Goal: Information Seeking & Learning: Learn about a topic

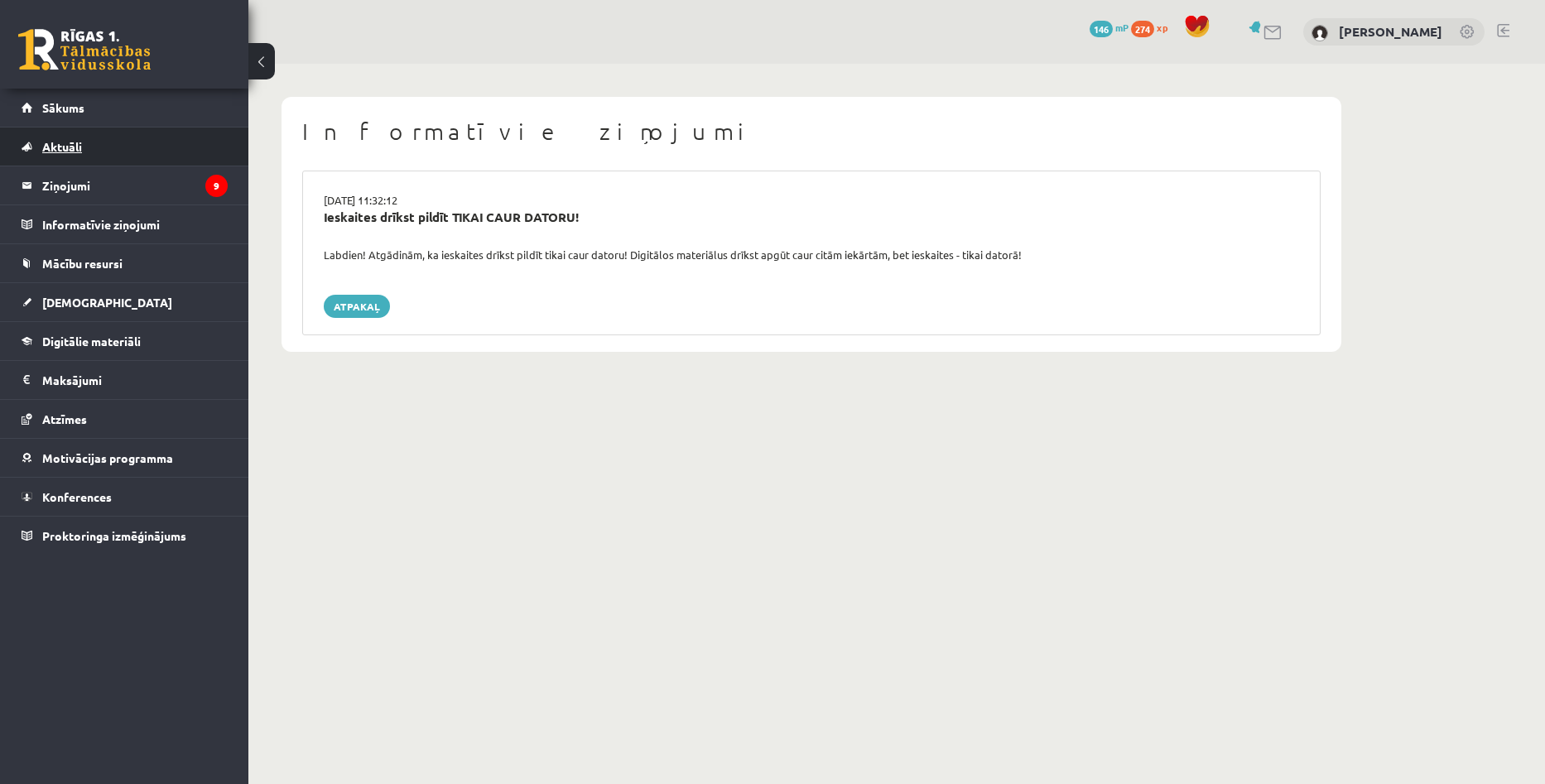
click at [51, 164] on link "Aktuāli" at bounding box center [124, 146] width 206 height 38
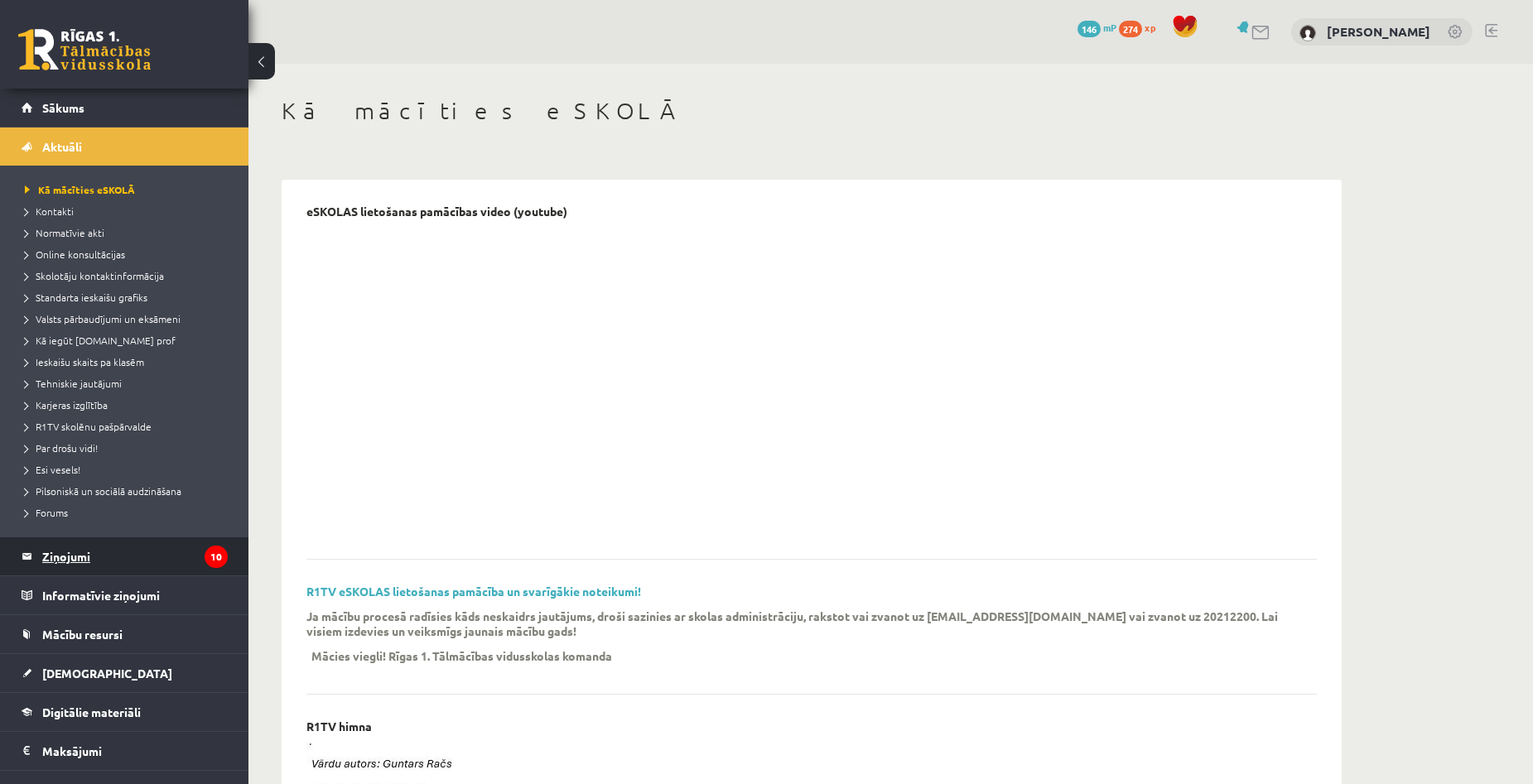
click at [67, 571] on legend "Ziņojumi 10" at bounding box center [135, 556] width 186 height 38
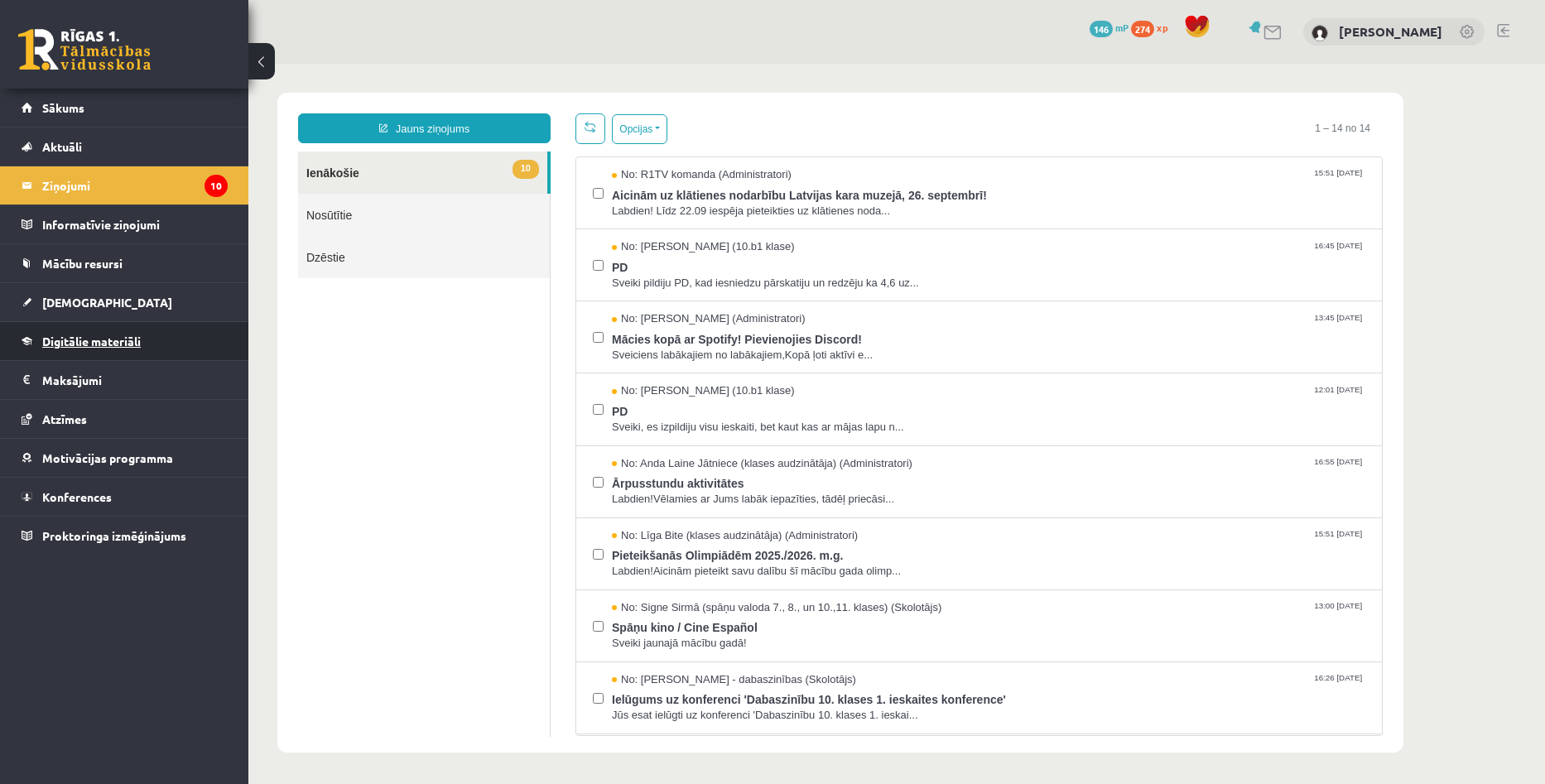
click at [76, 344] on span "Digitālie materiāli" at bounding box center [91, 341] width 99 height 15
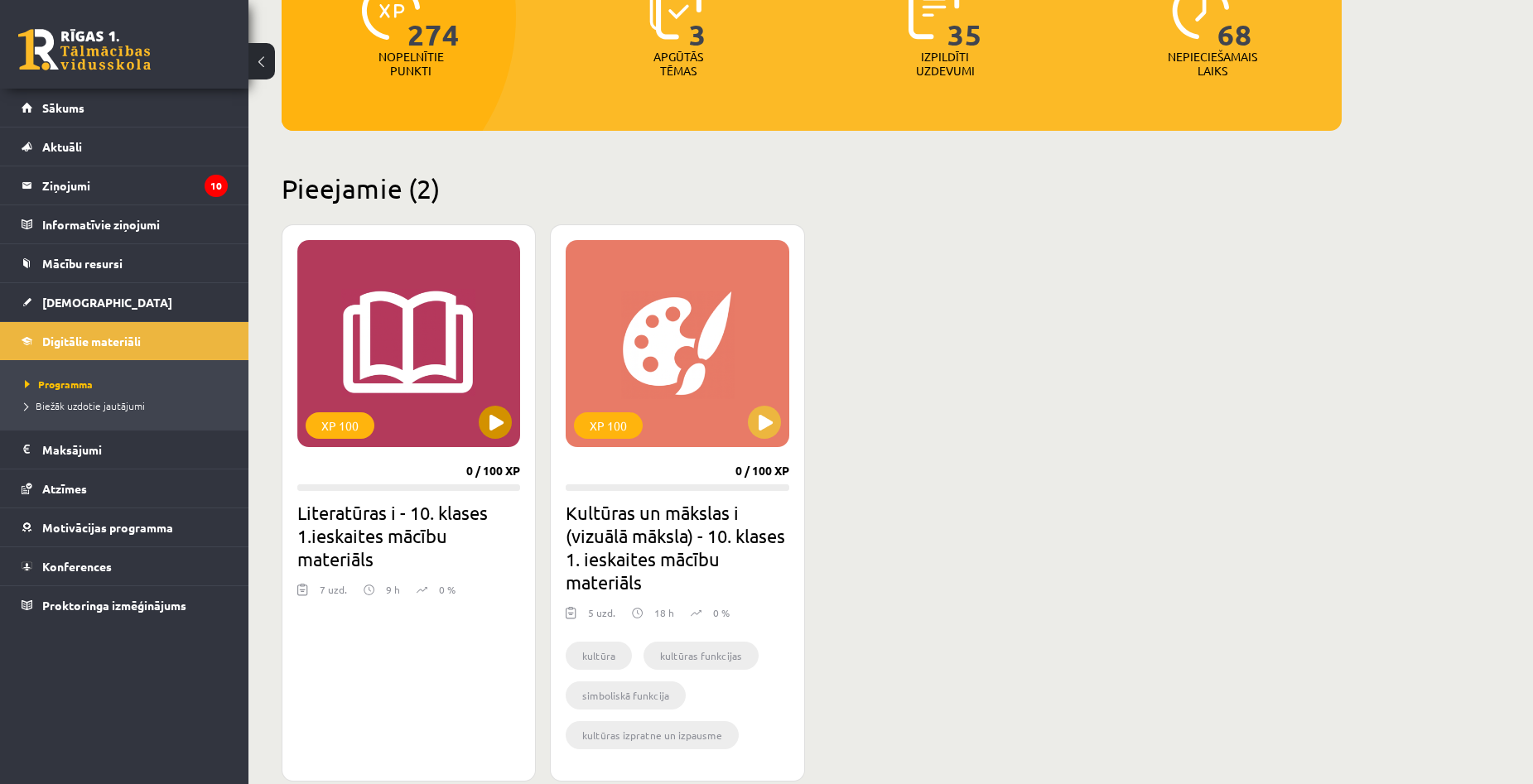
scroll to position [249, 0]
click at [760, 426] on button at bounding box center [764, 421] width 33 height 33
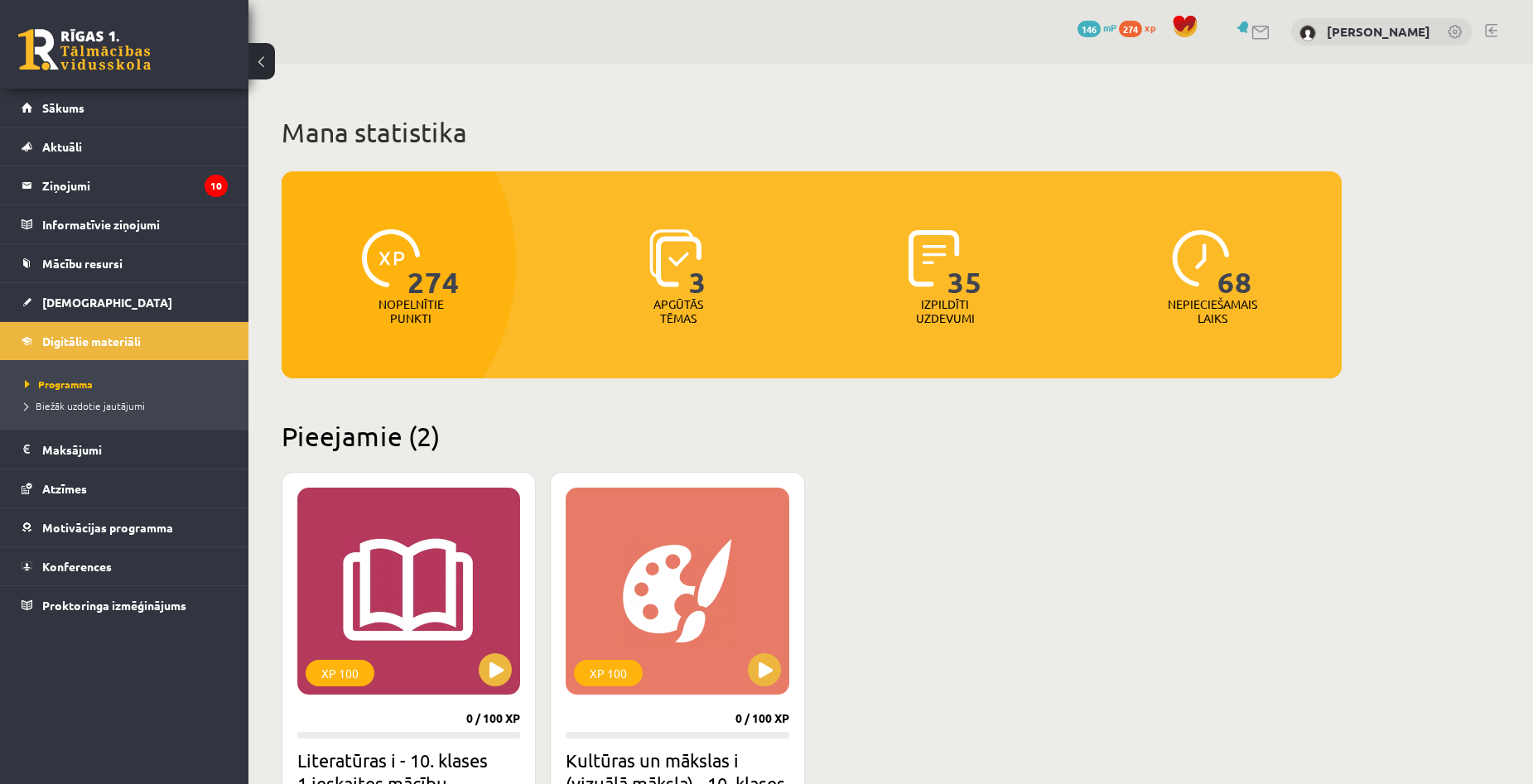
scroll to position [249, 0]
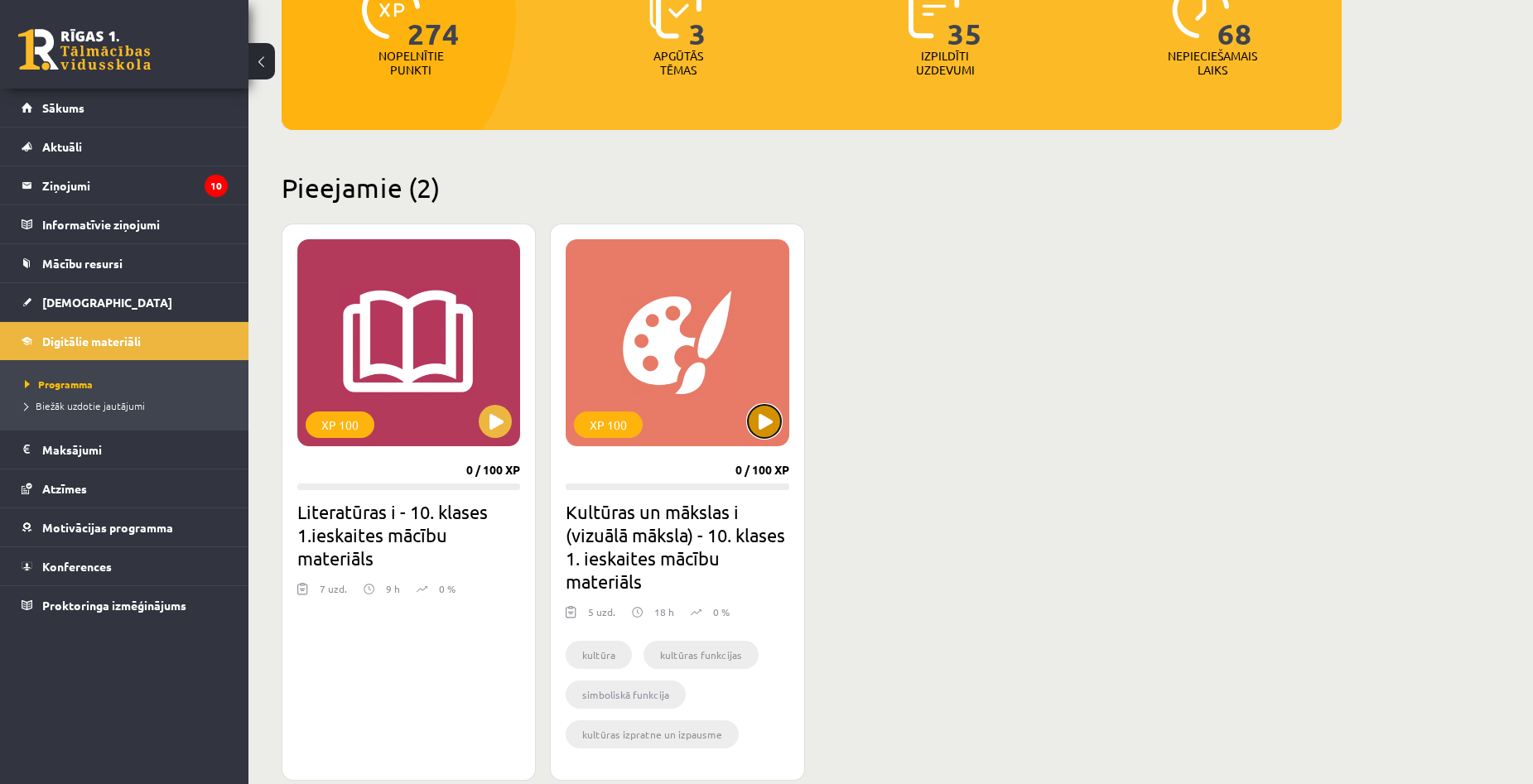
click at [766, 433] on button at bounding box center [764, 421] width 33 height 33
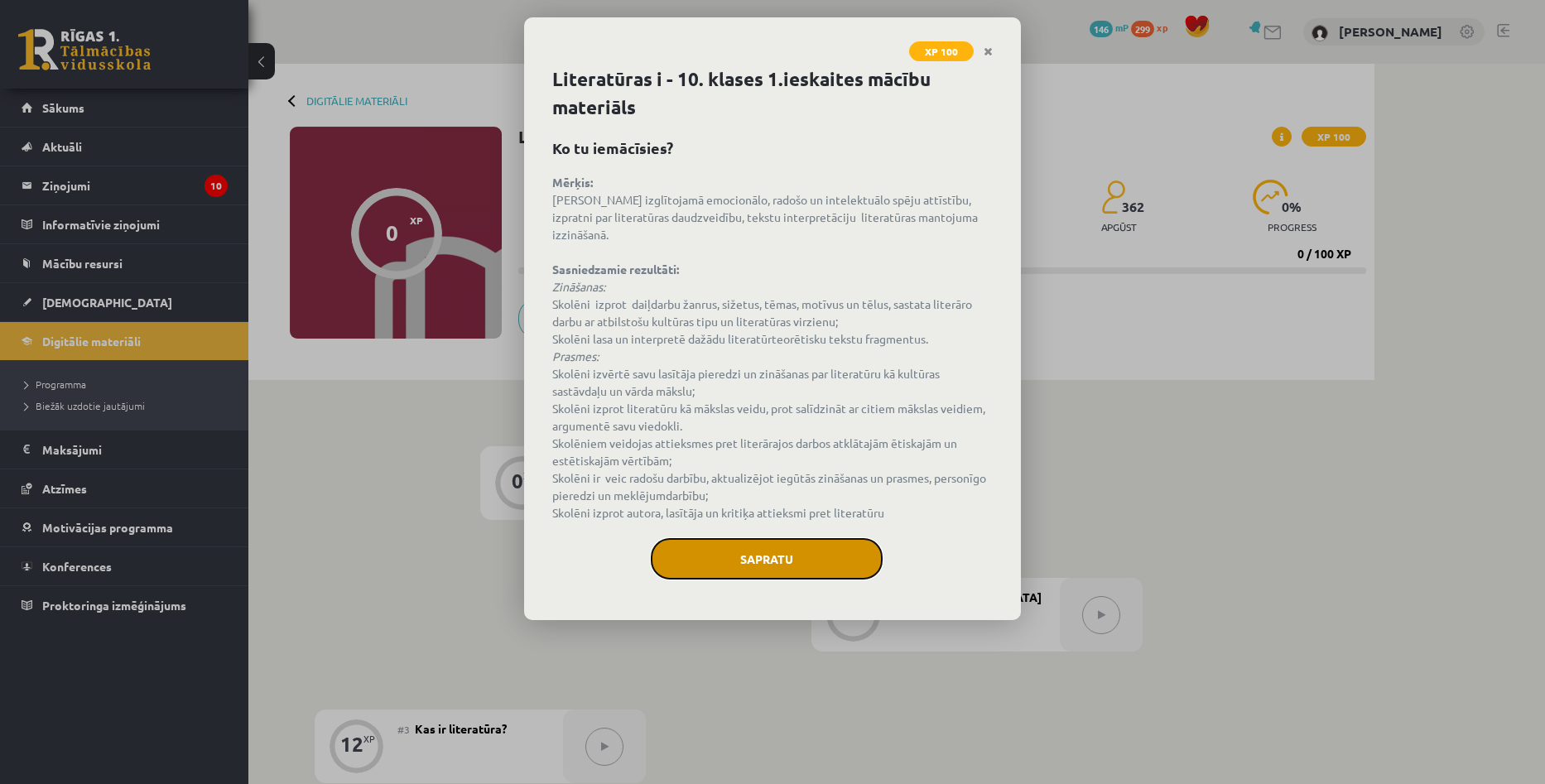
click at [685, 538] on button "Sapratu" at bounding box center [767, 559] width 232 height 41
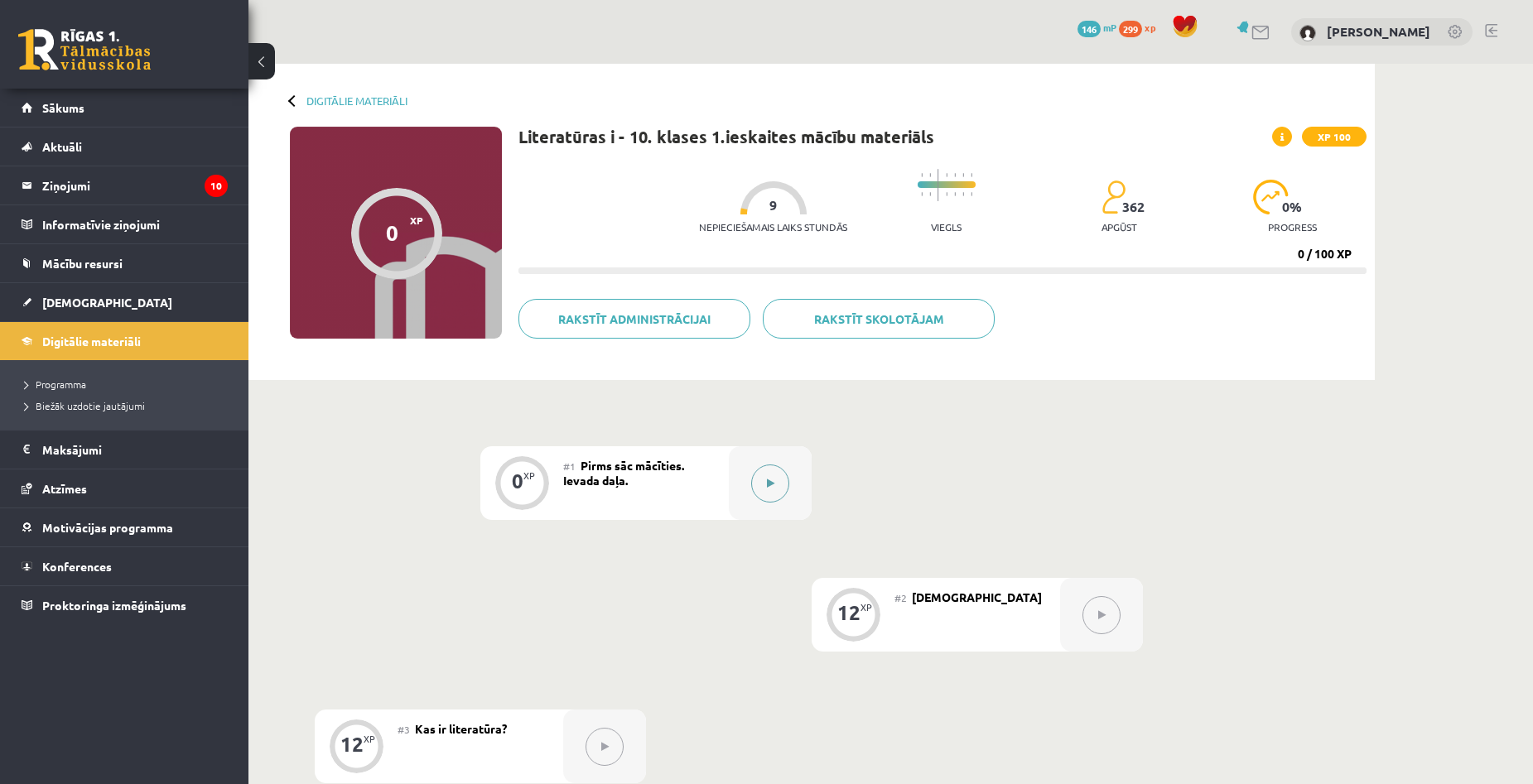
click at [771, 485] on icon at bounding box center [771, 483] width 8 height 10
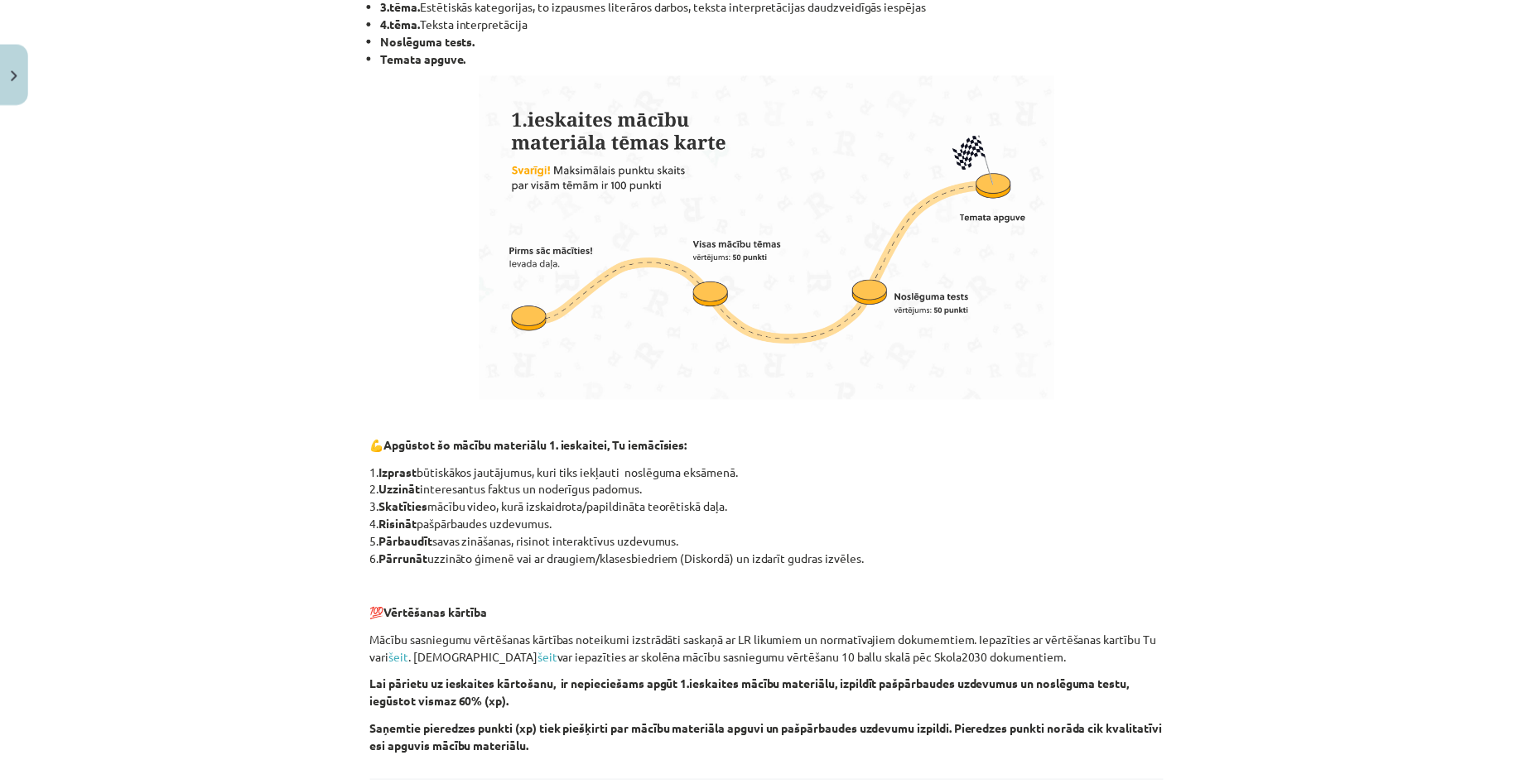
scroll to position [562, 0]
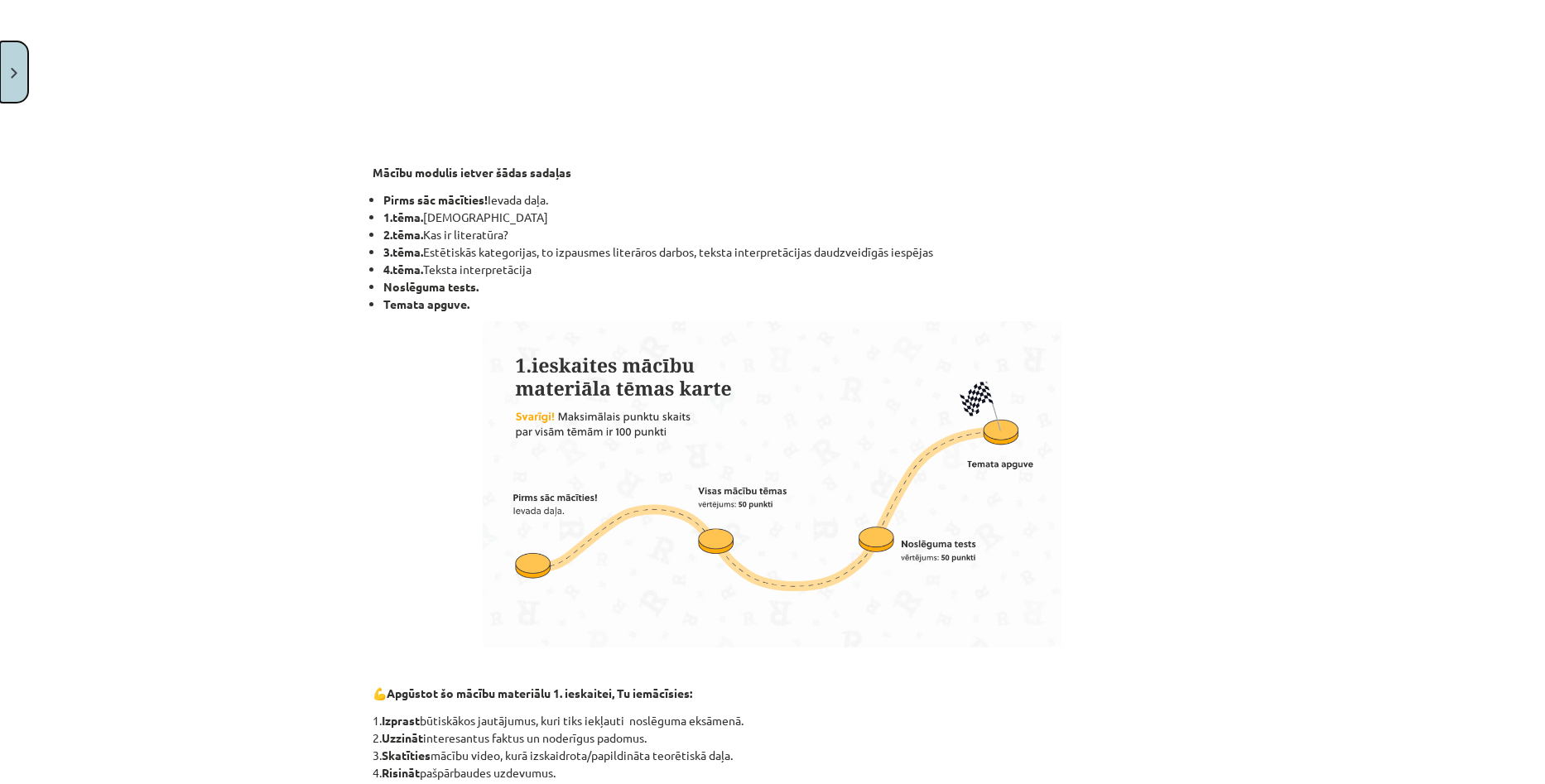
click at [4, 63] on button "Close" at bounding box center [14, 72] width 28 height 61
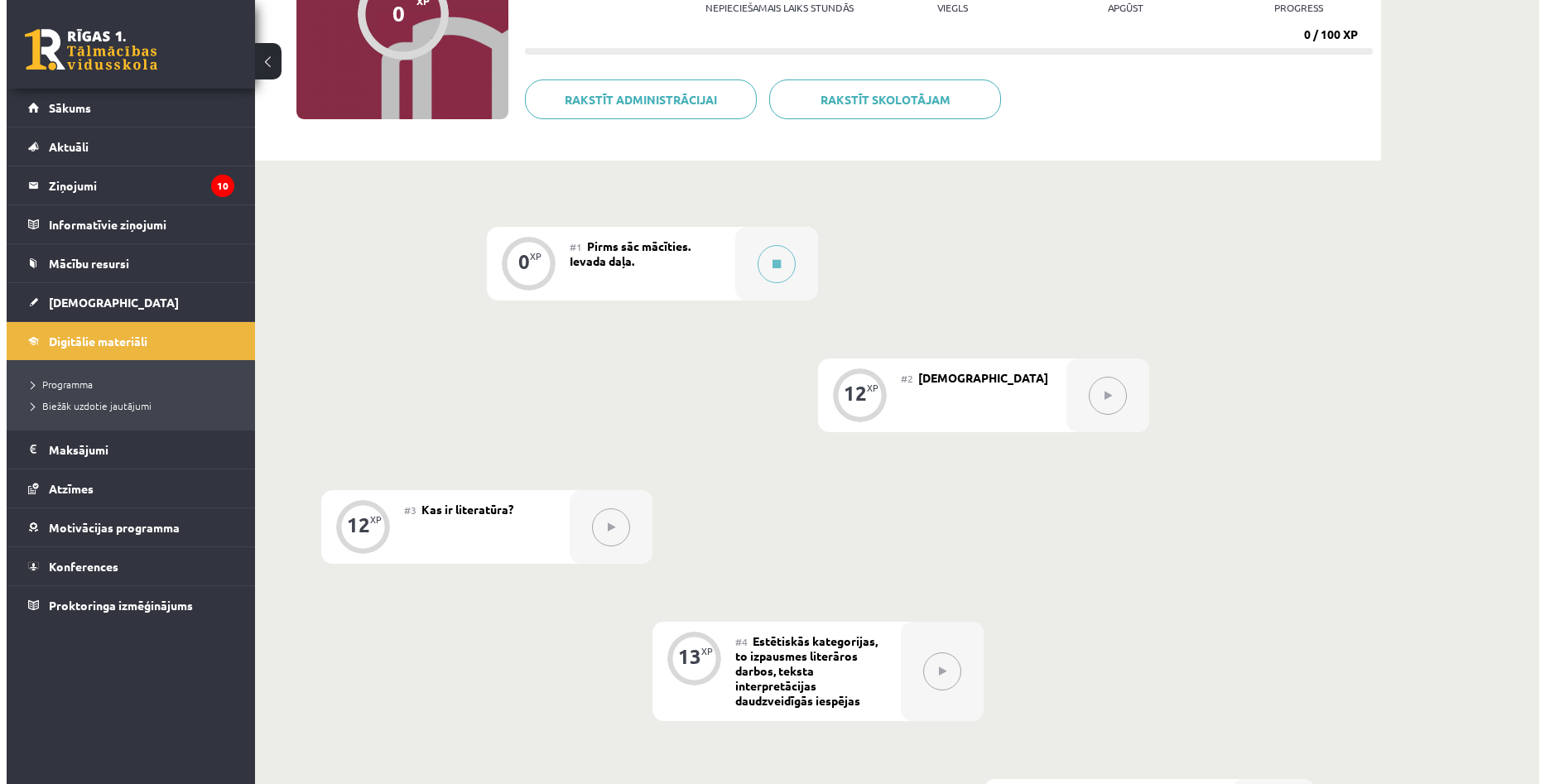
scroll to position [249, 0]
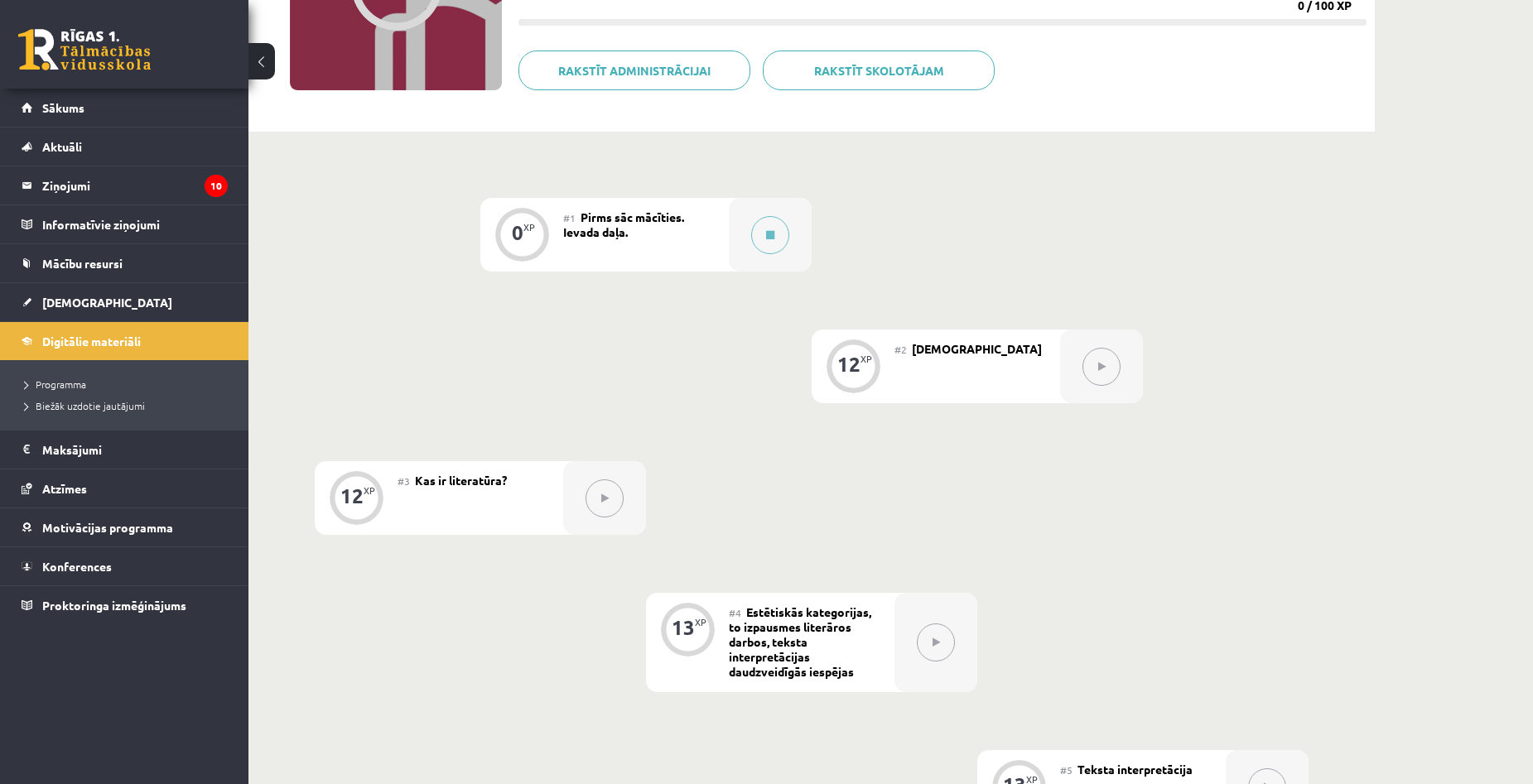
click at [1095, 369] on button at bounding box center [1101, 367] width 38 height 38
click at [767, 224] on button at bounding box center [770, 235] width 38 height 38
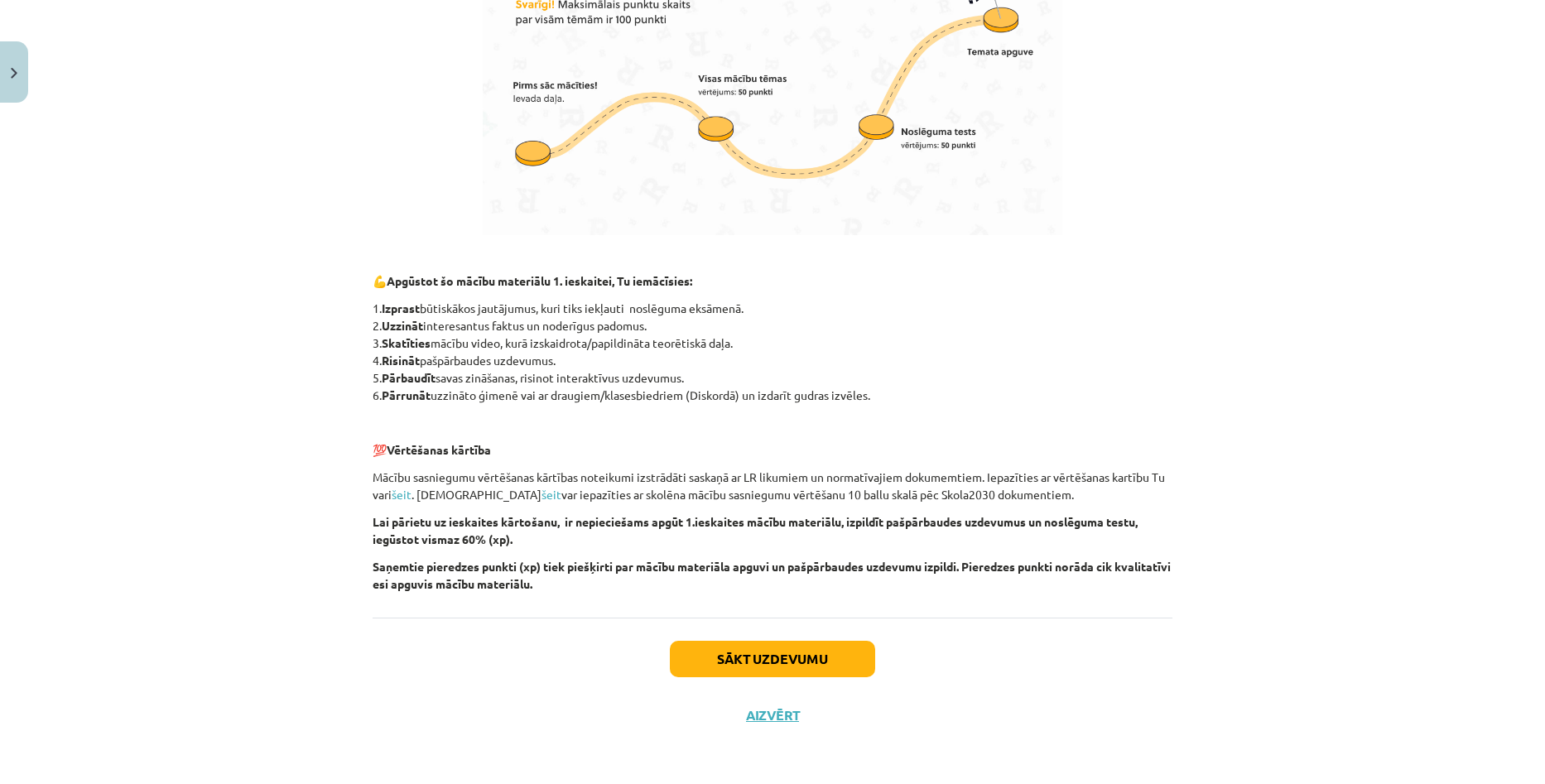
scroll to position [975, 0]
click at [752, 662] on button "Sākt uzdevumu" at bounding box center [773, 658] width 205 height 37
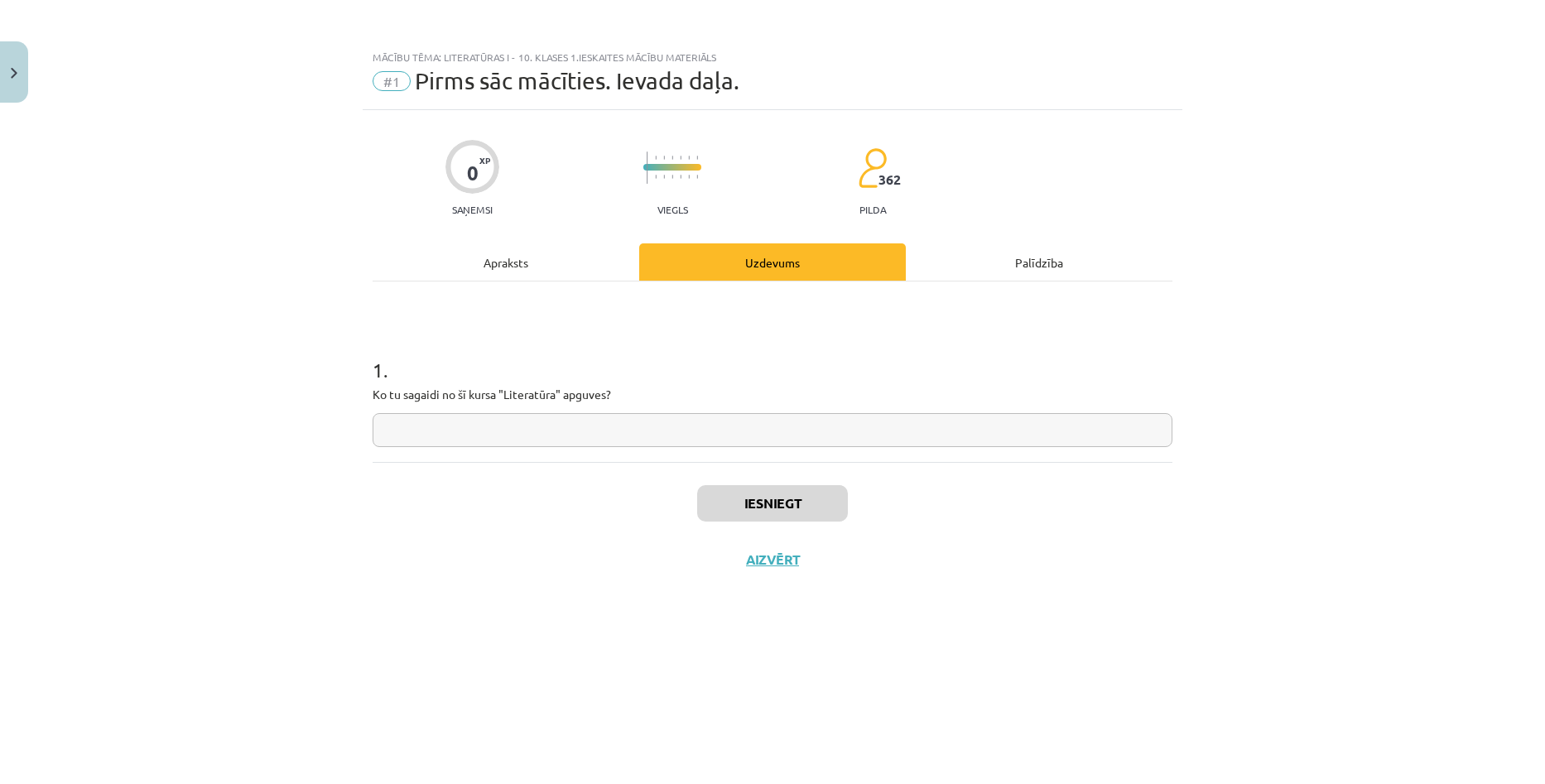
click at [573, 434] on input "text" at bounding box center [772, 430] width 800 height 34
type input "**********"
click at [728, 503] on button "Iesniegt" at bounding box center [773, 503] width 151 height 37
click at [784, 571] on button "Nākamā nodarbība" at bounding box center [773, 570] width 162 height 38
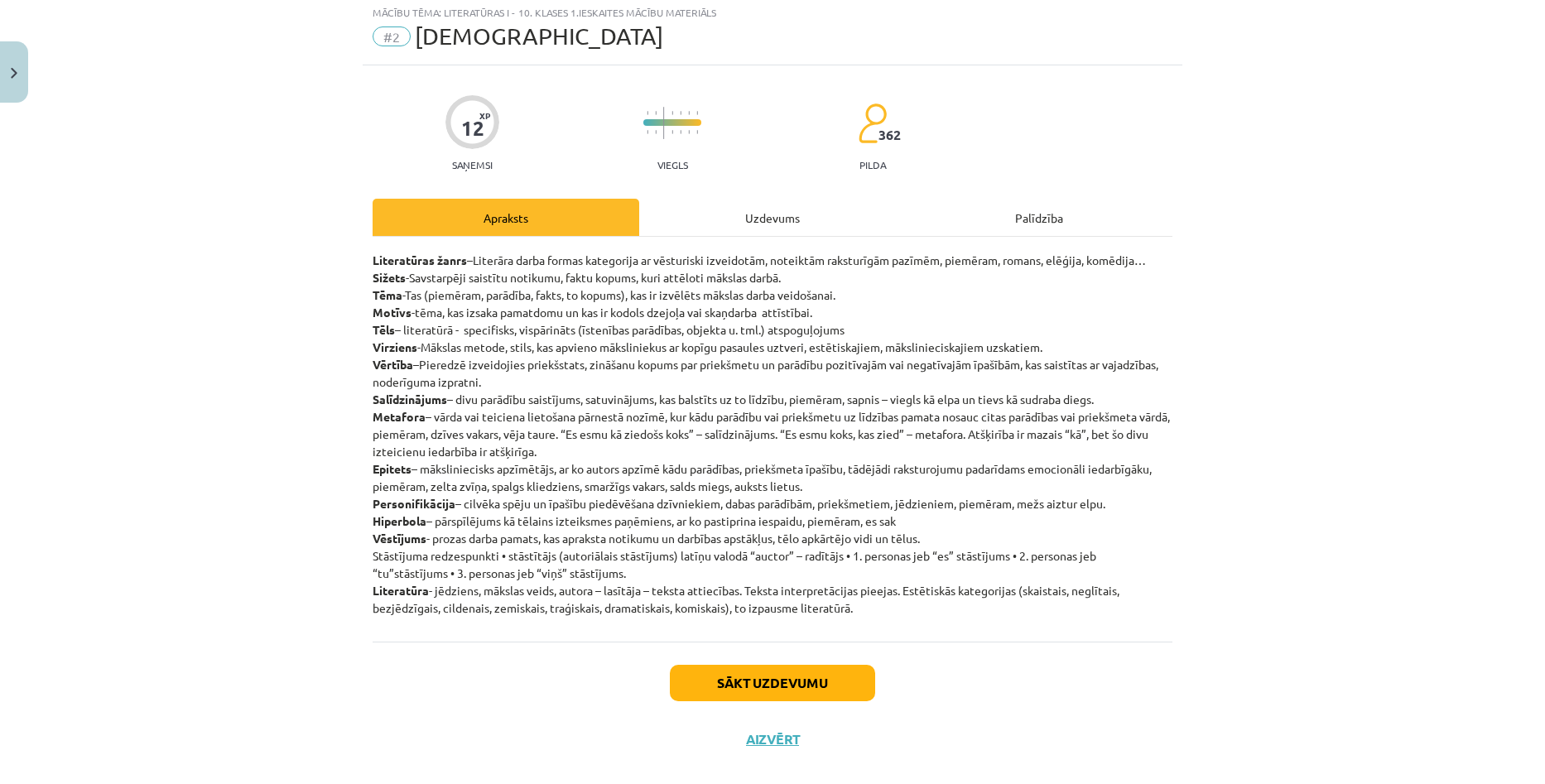
scroll to position [70, 0]
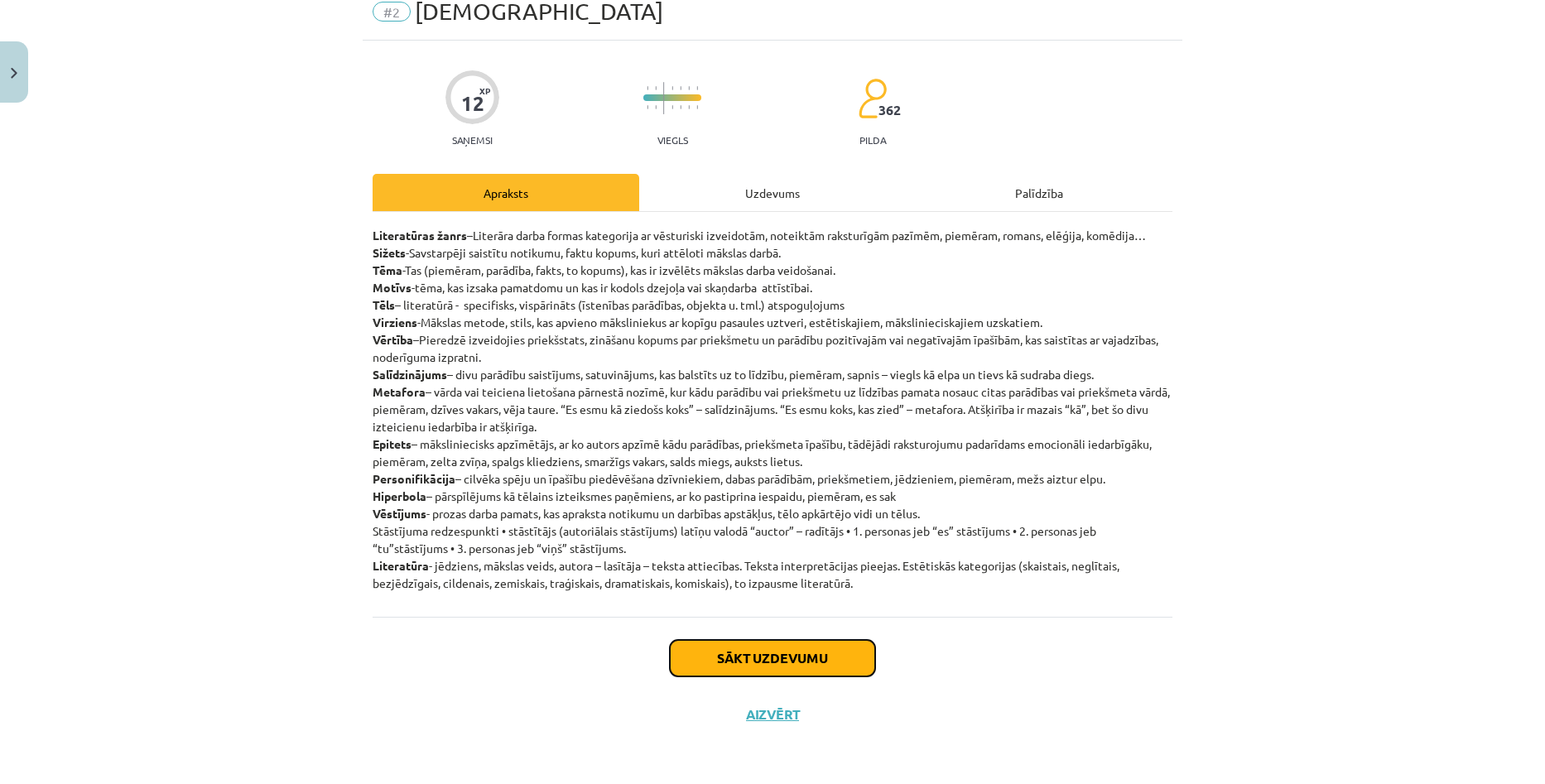
click at [847, 655] on button "Sākt uzdevumu" at bounding box center [773, 658] width 205 height 37
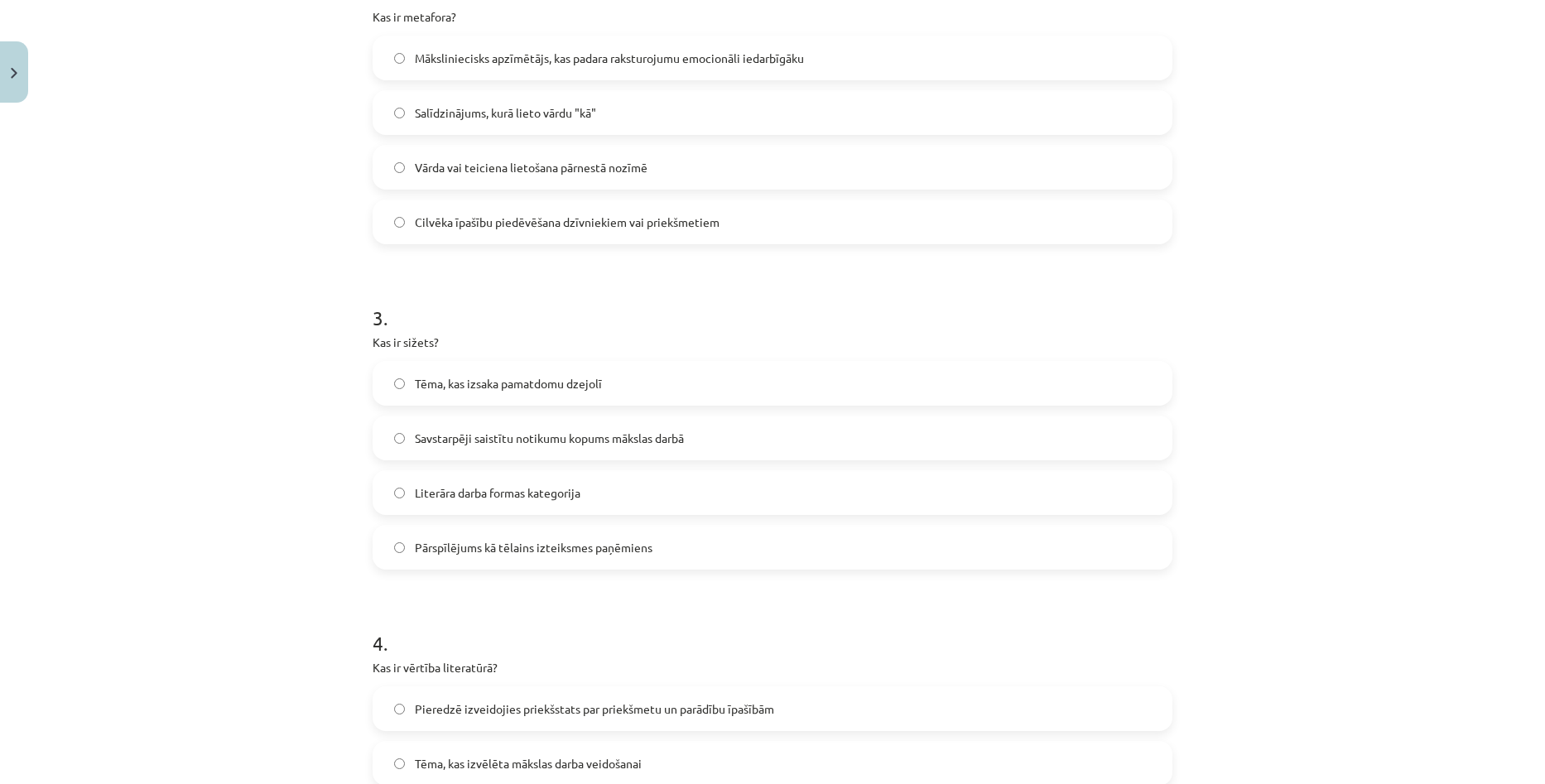
scroll to position [704, 0]
click at [496, 368] on label "Tēma, kas izsaka pamatdomu dzejolī" at bounding box center [772, 383] width 797 height 41
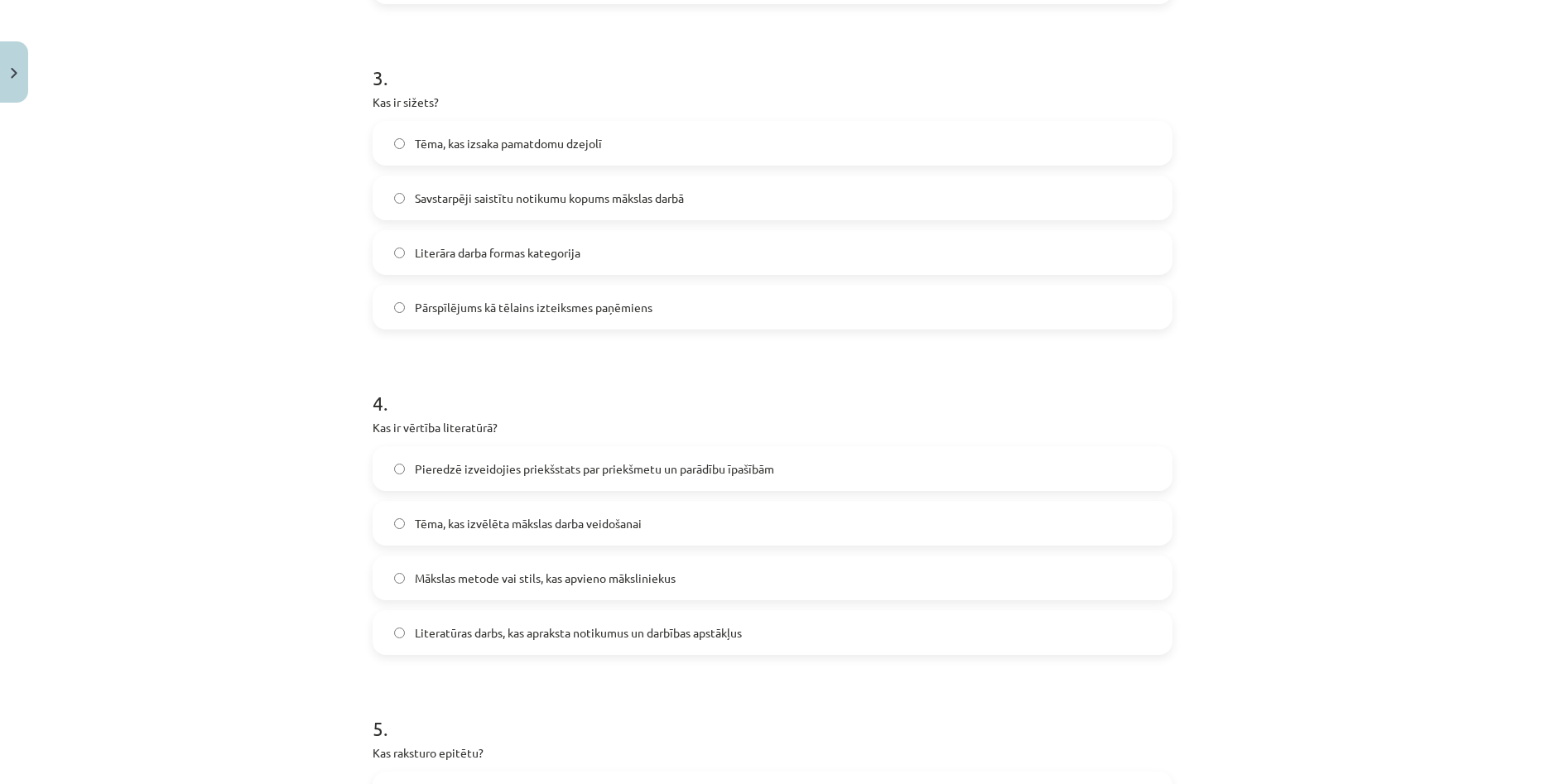
scroll to position [952, 0]
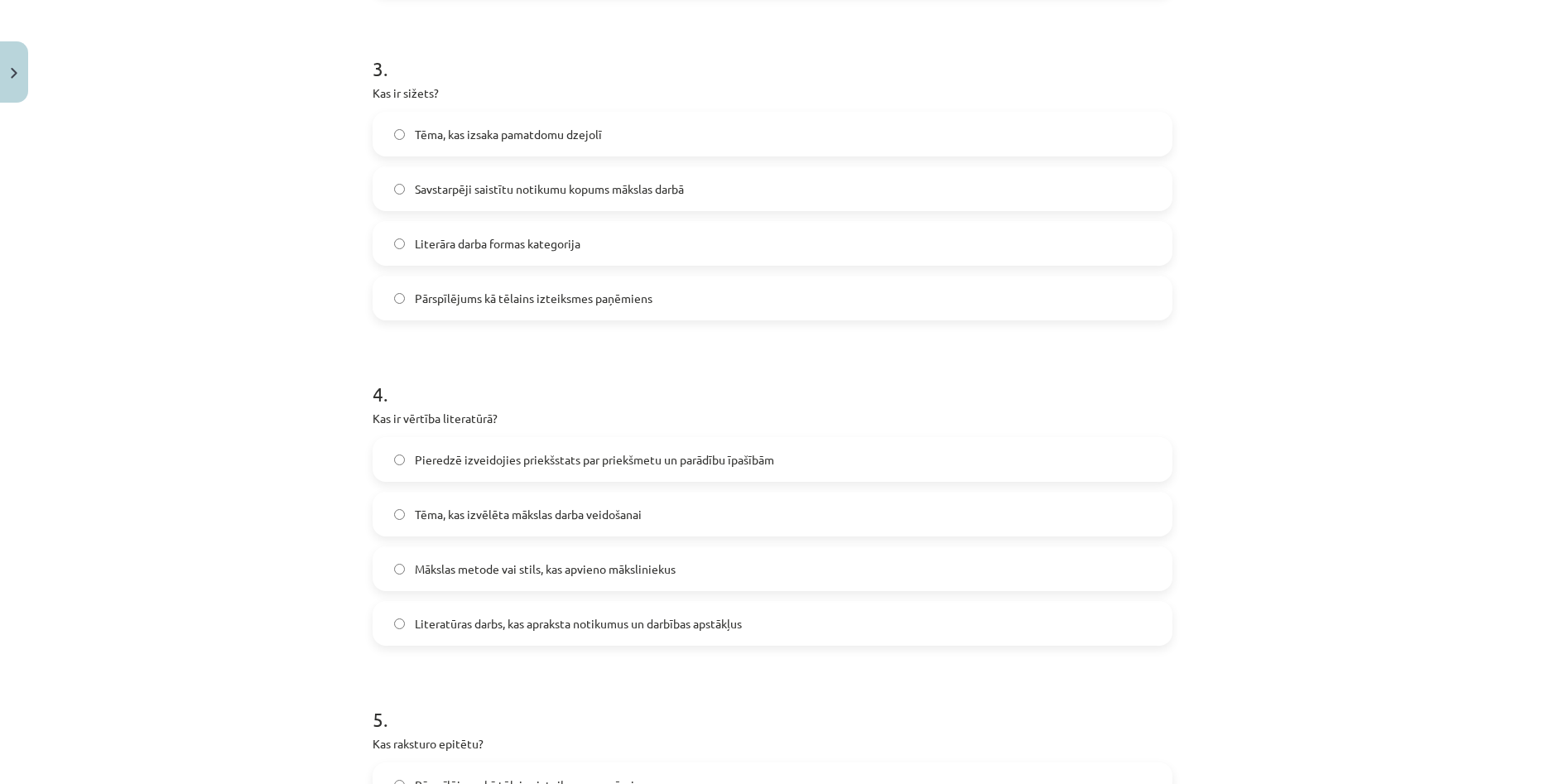
click at [645, 470] on label "Pieredzē izveidojies priekšstats par priekšmetu un parādību īpašībām" at bounding box center [772, 460] width 797 height 41
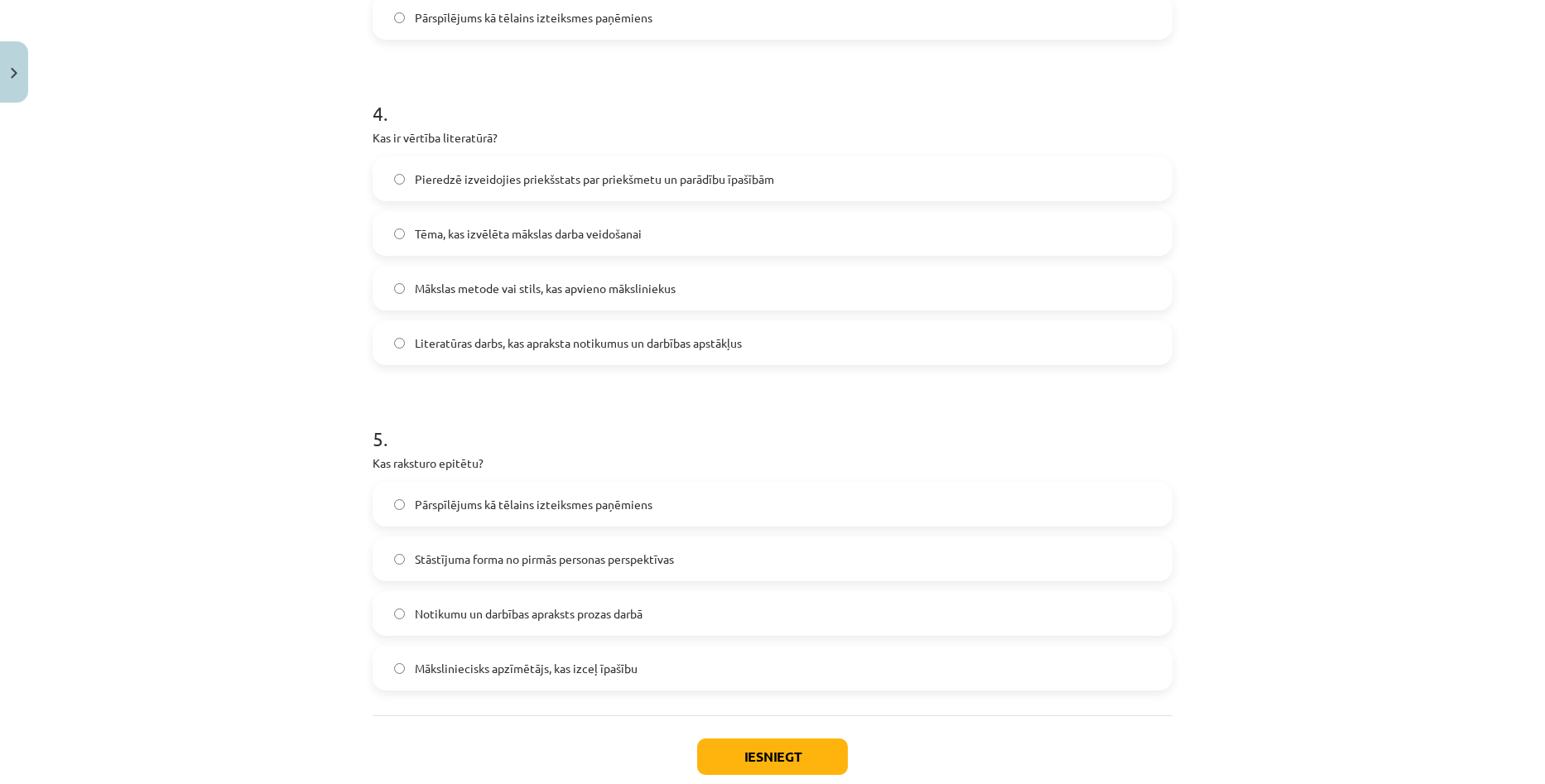
scroll to position [1283, 0]
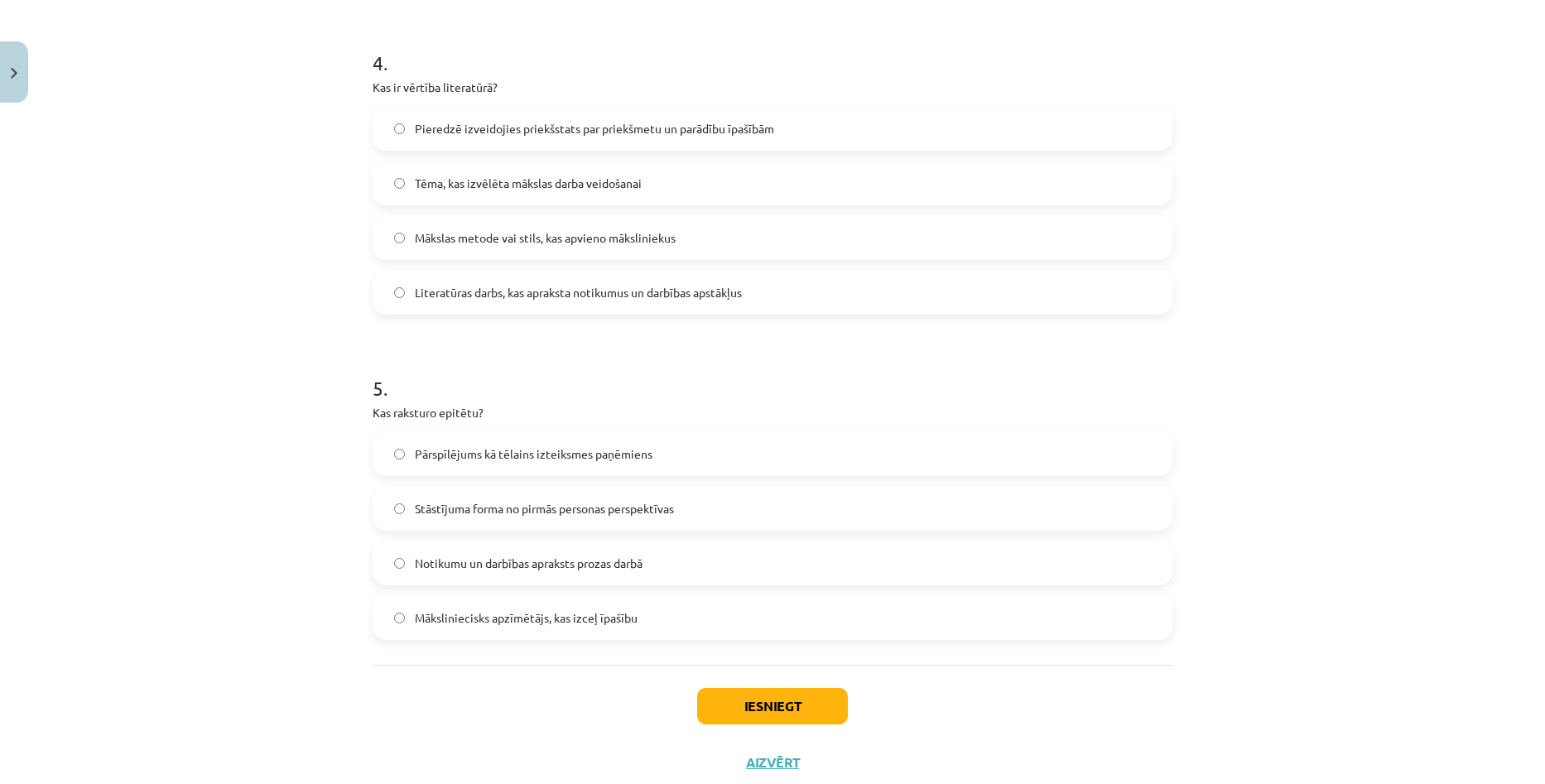
click at [699, 577] on label "Notikumu un darbības apraksts prozas darbā" at bounding box center [772, 563] width 797 height 41
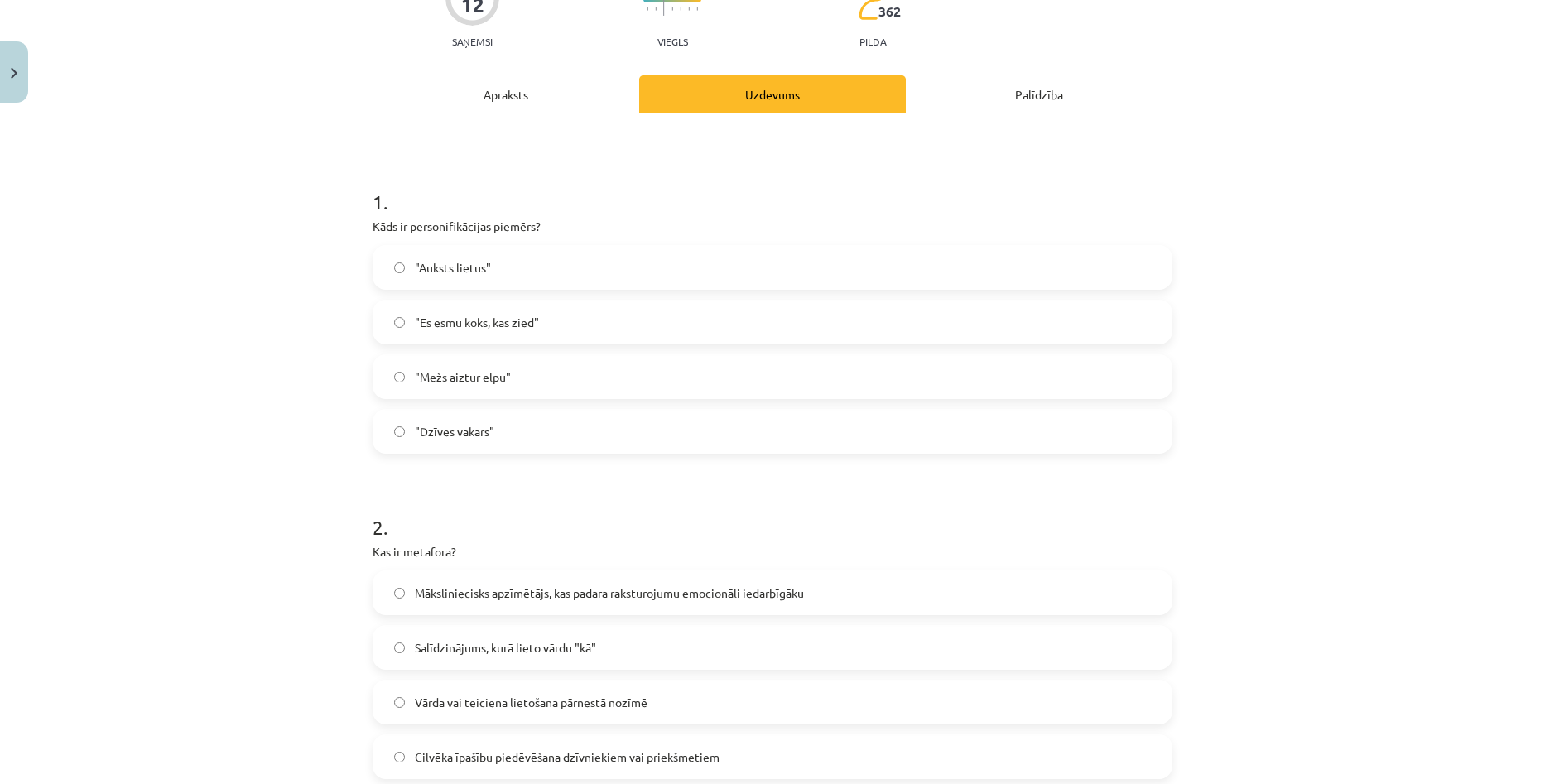
scroll to position [0, 0]
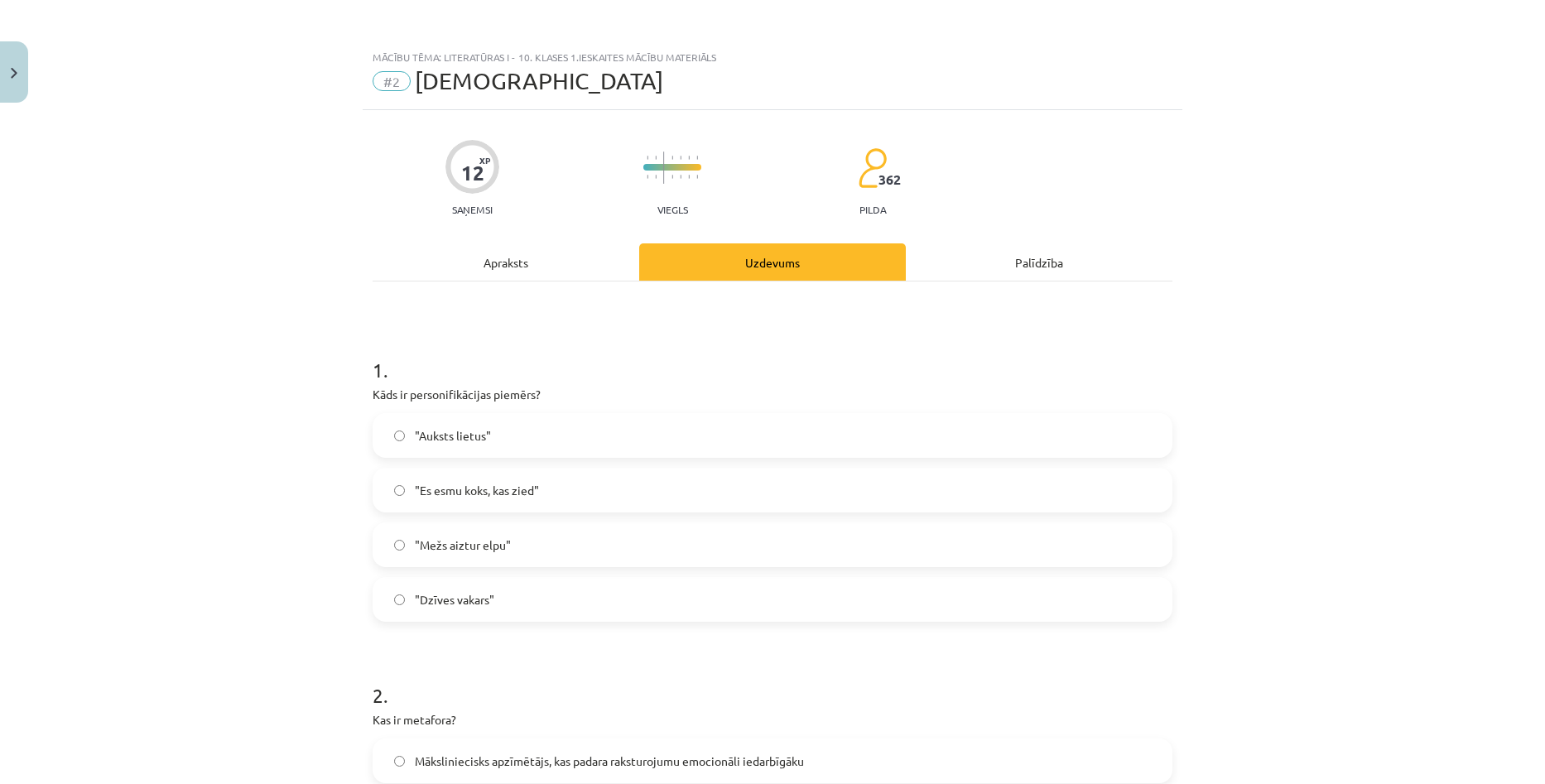
click at [462, 264] on div "Apraksts" at bounding box center [505, 262] width 267 height 38
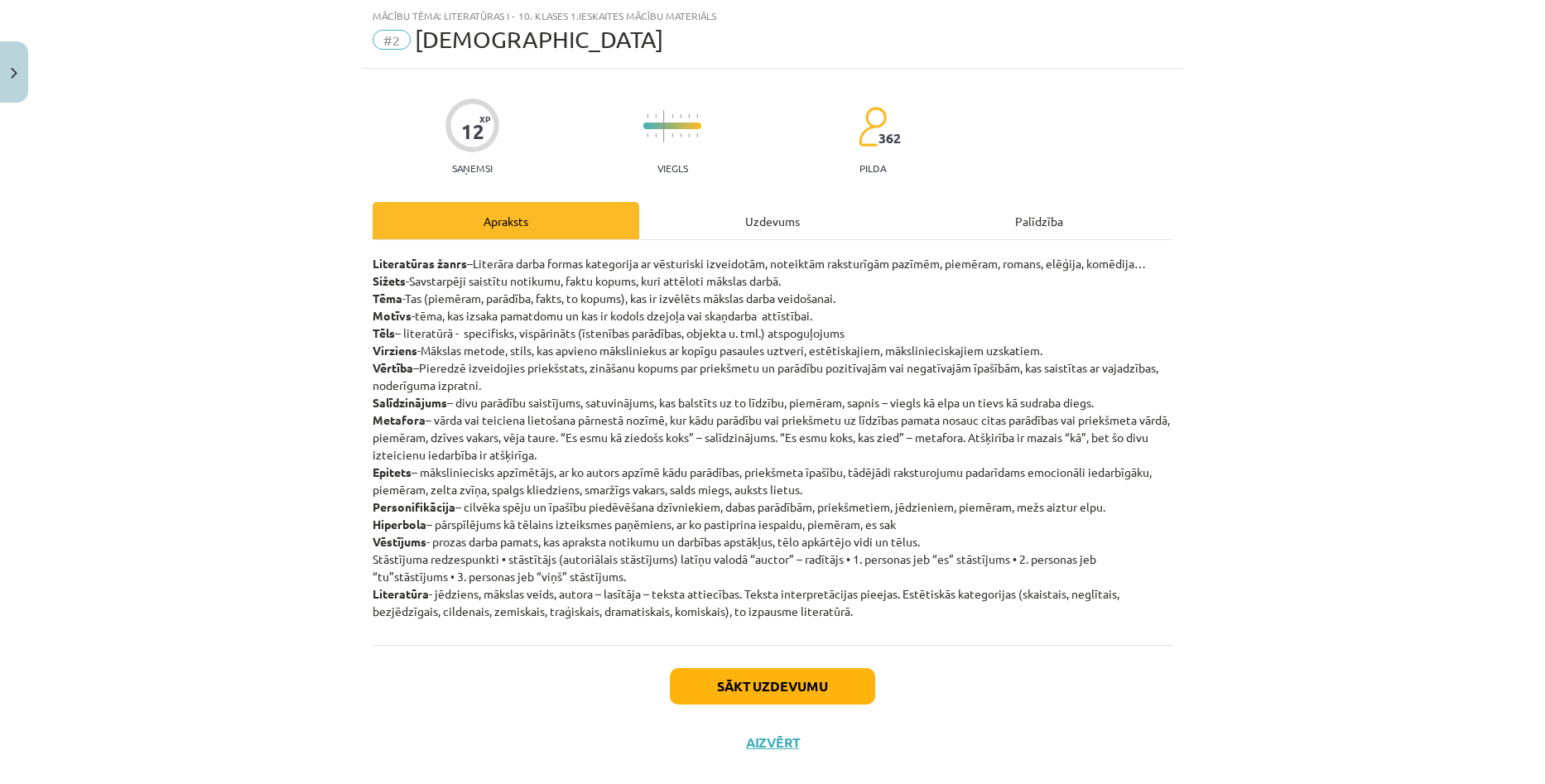
click at [706, 228] on div "Uzdevums" at bounding box center [772, 220] width 267 height 38
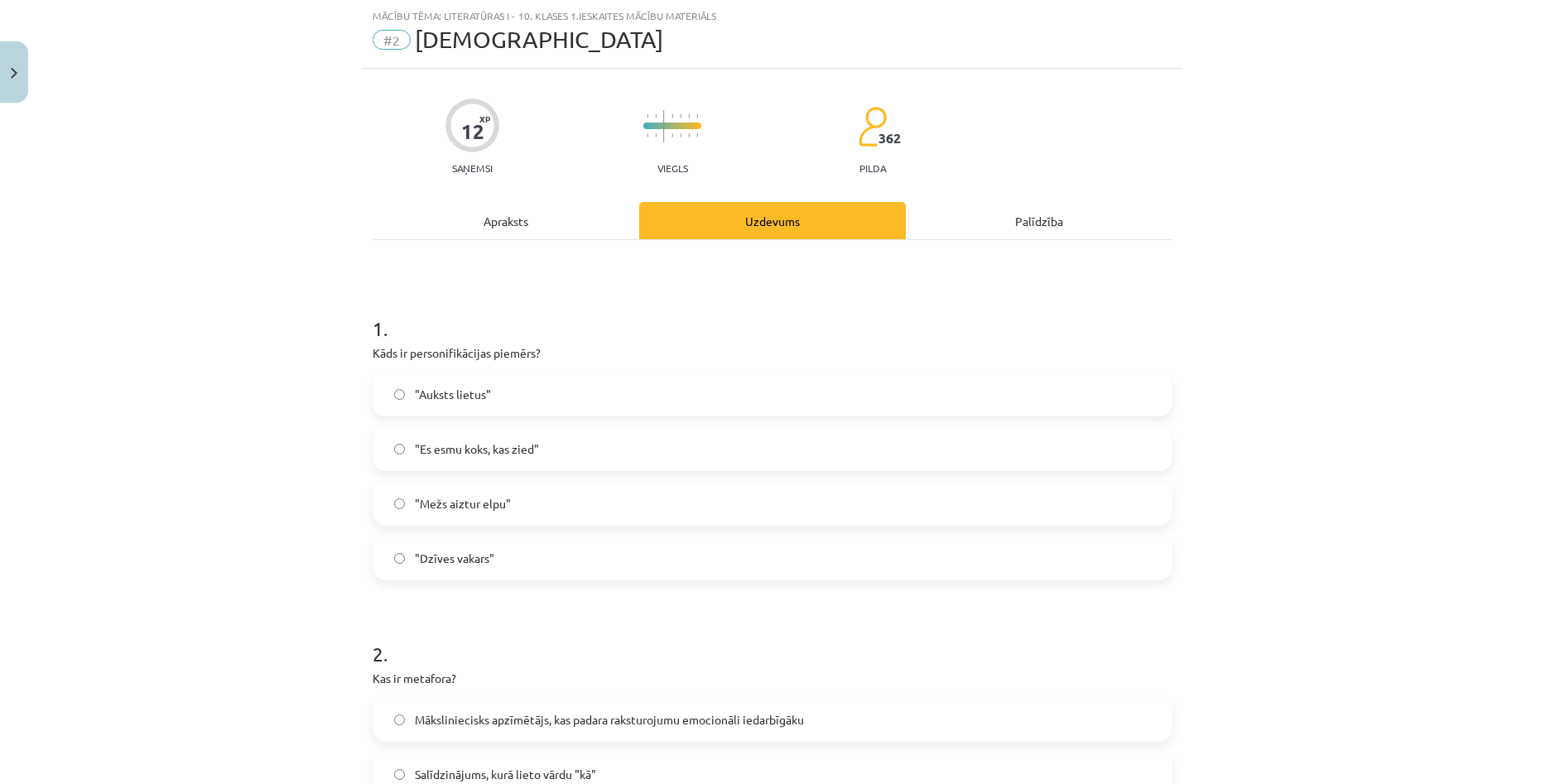
click at [596, 510] on label ""Mežs aiztur elpu"" at bounding box center [772, 503] width 797 height 41
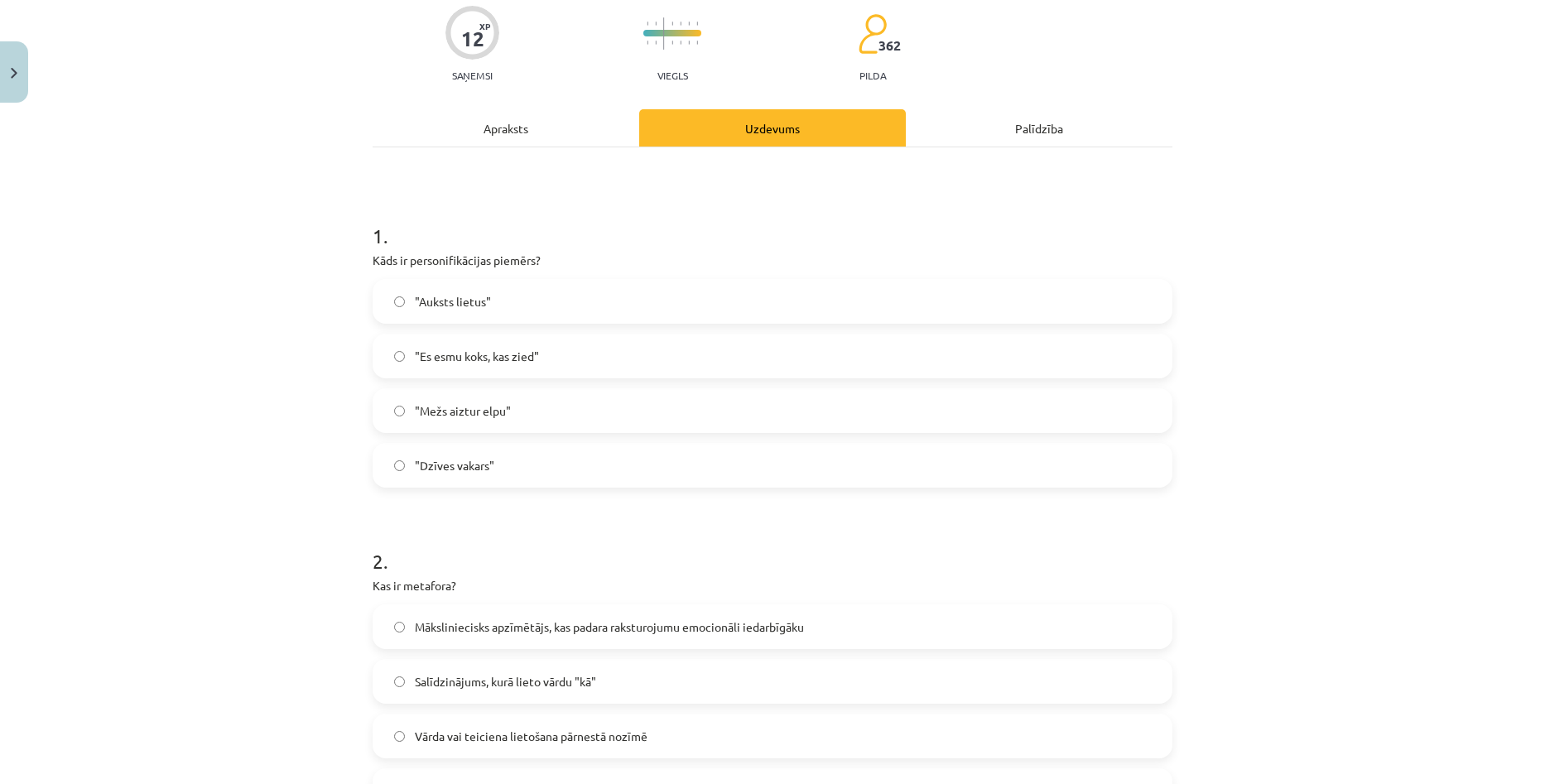
scroll to position [289, 0]
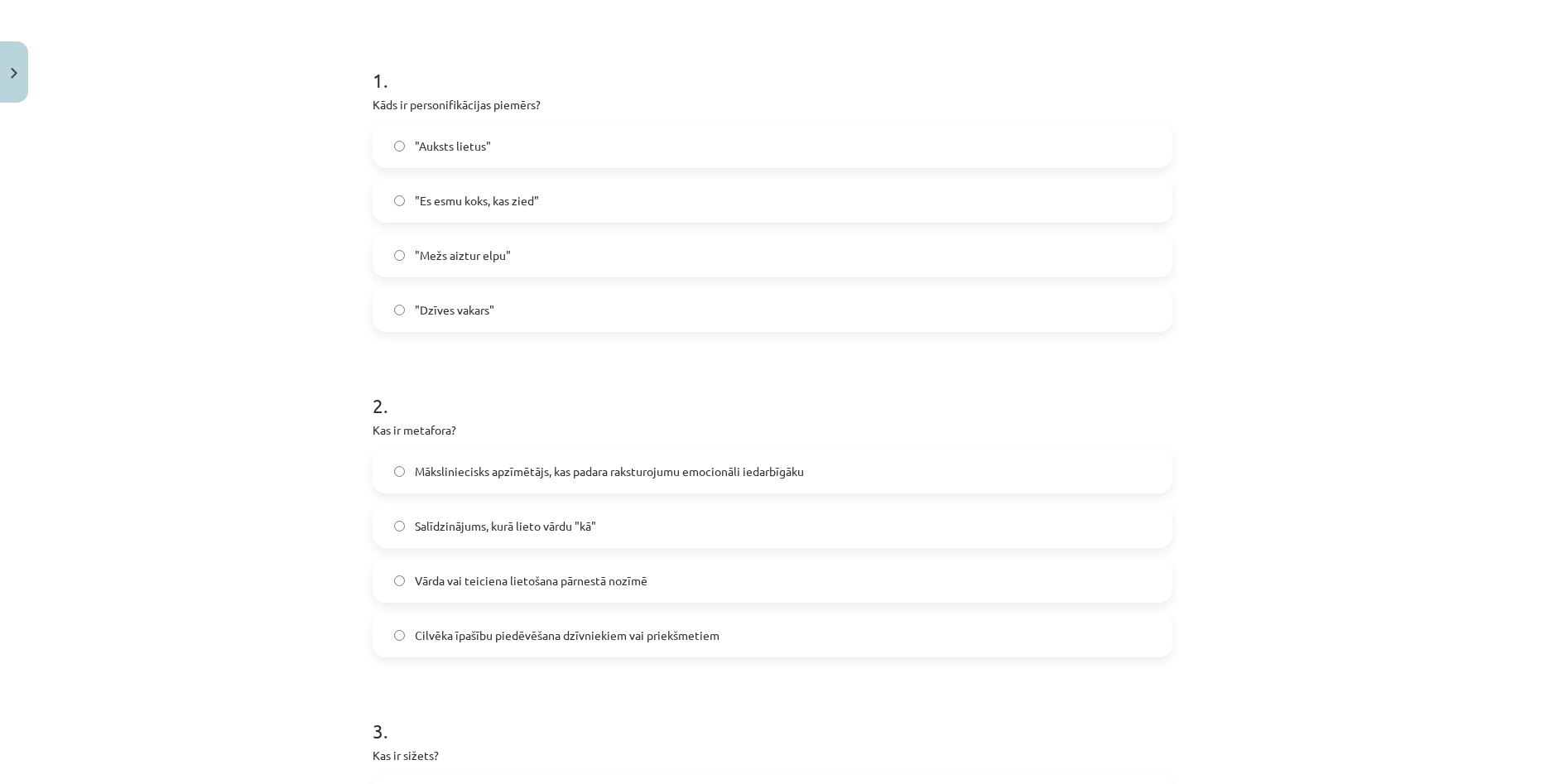
click at [596, 526] on label "Salīdzinājums, kurā lieto vārdu "kā"" at bounding box center [772, 526] width 797 height 41
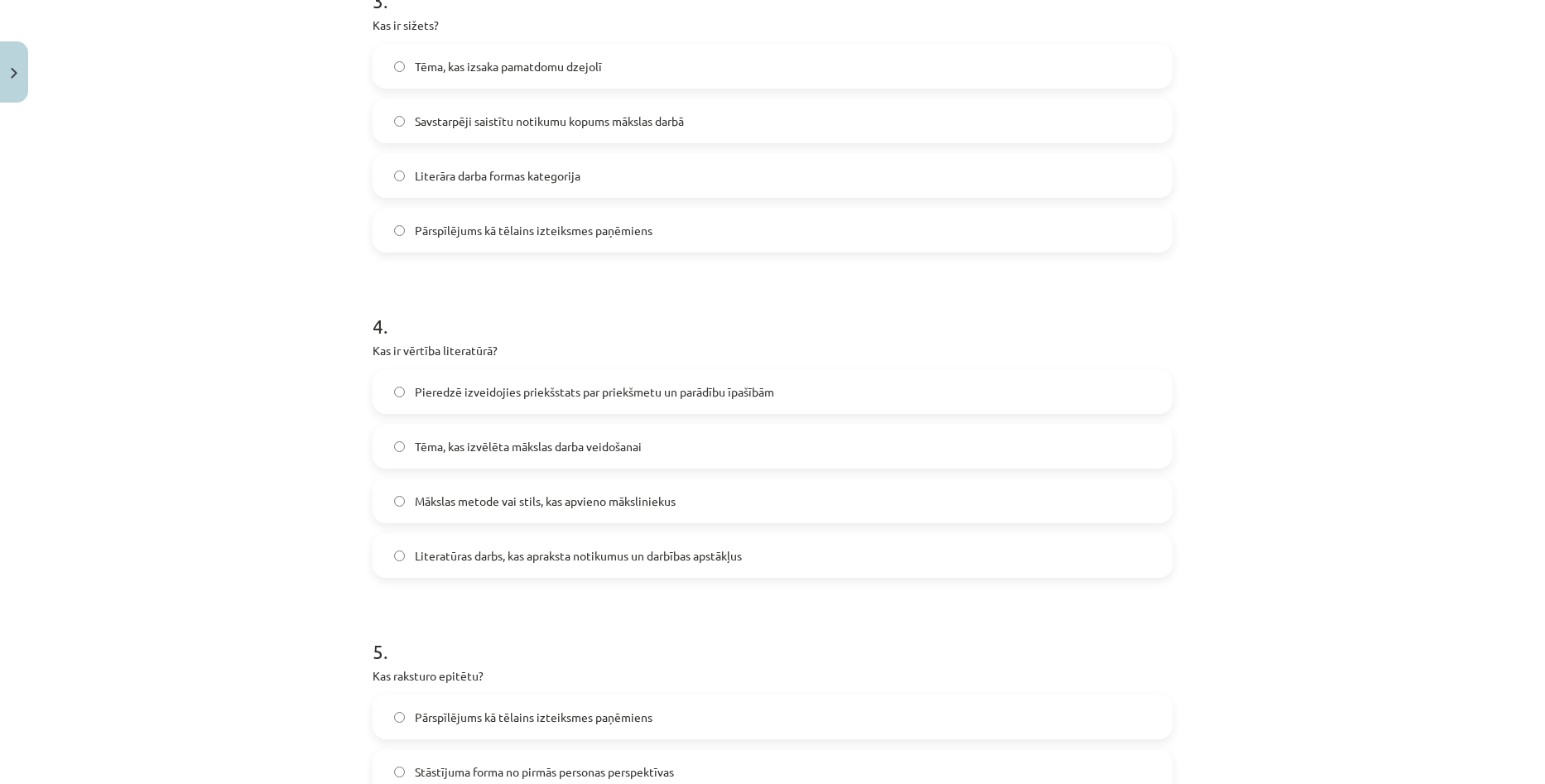
scroll to position [1331, 0]
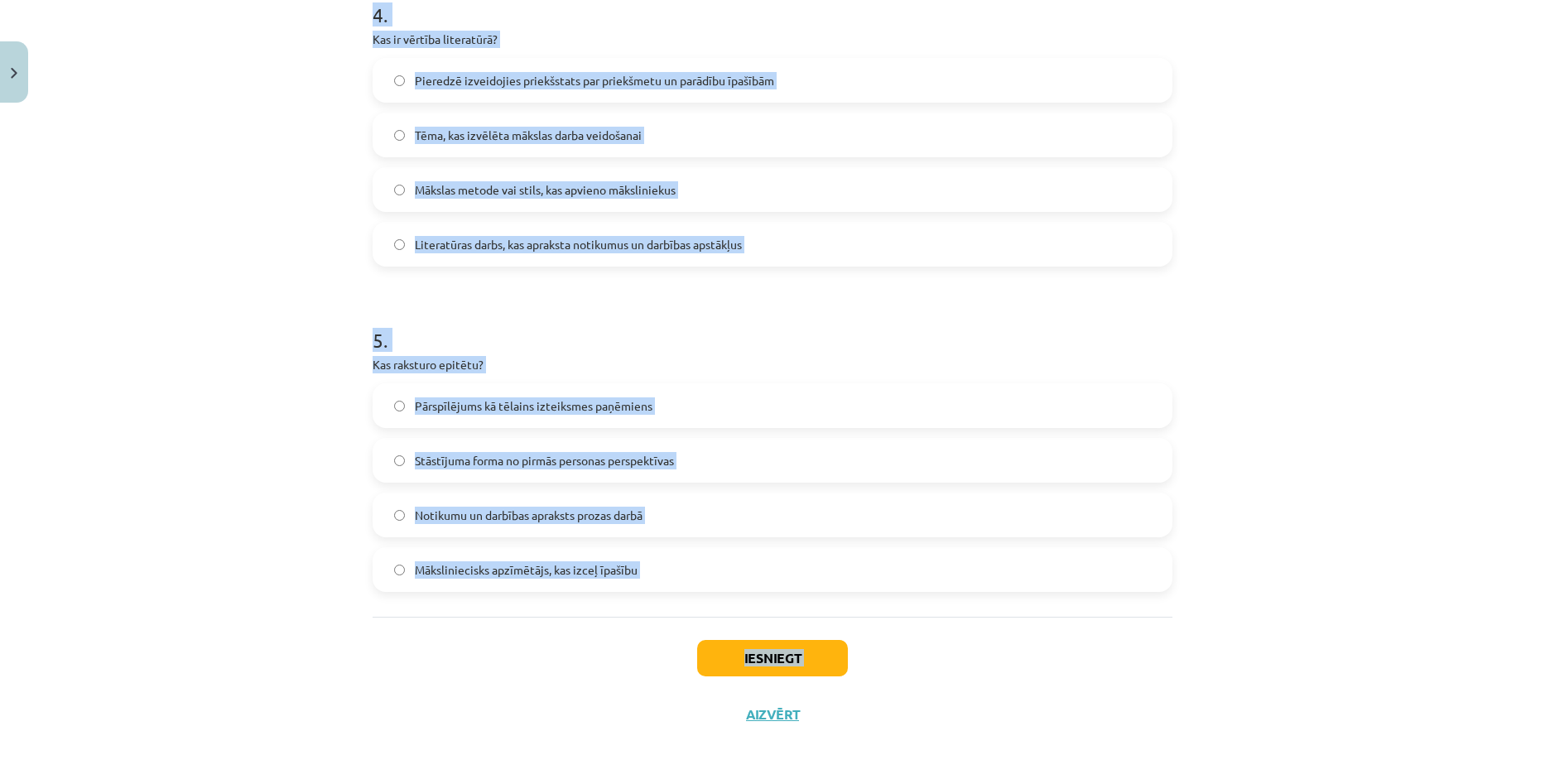
drag, startPoint x: 358, startPoint y: 353, endPoint x: 569, endPoint y: 710, distance: 414.7
copy div "1 . Kāds ir personifikācijas piemērs? "Auksts lietus" "Es esmu koks, kas zied" …"
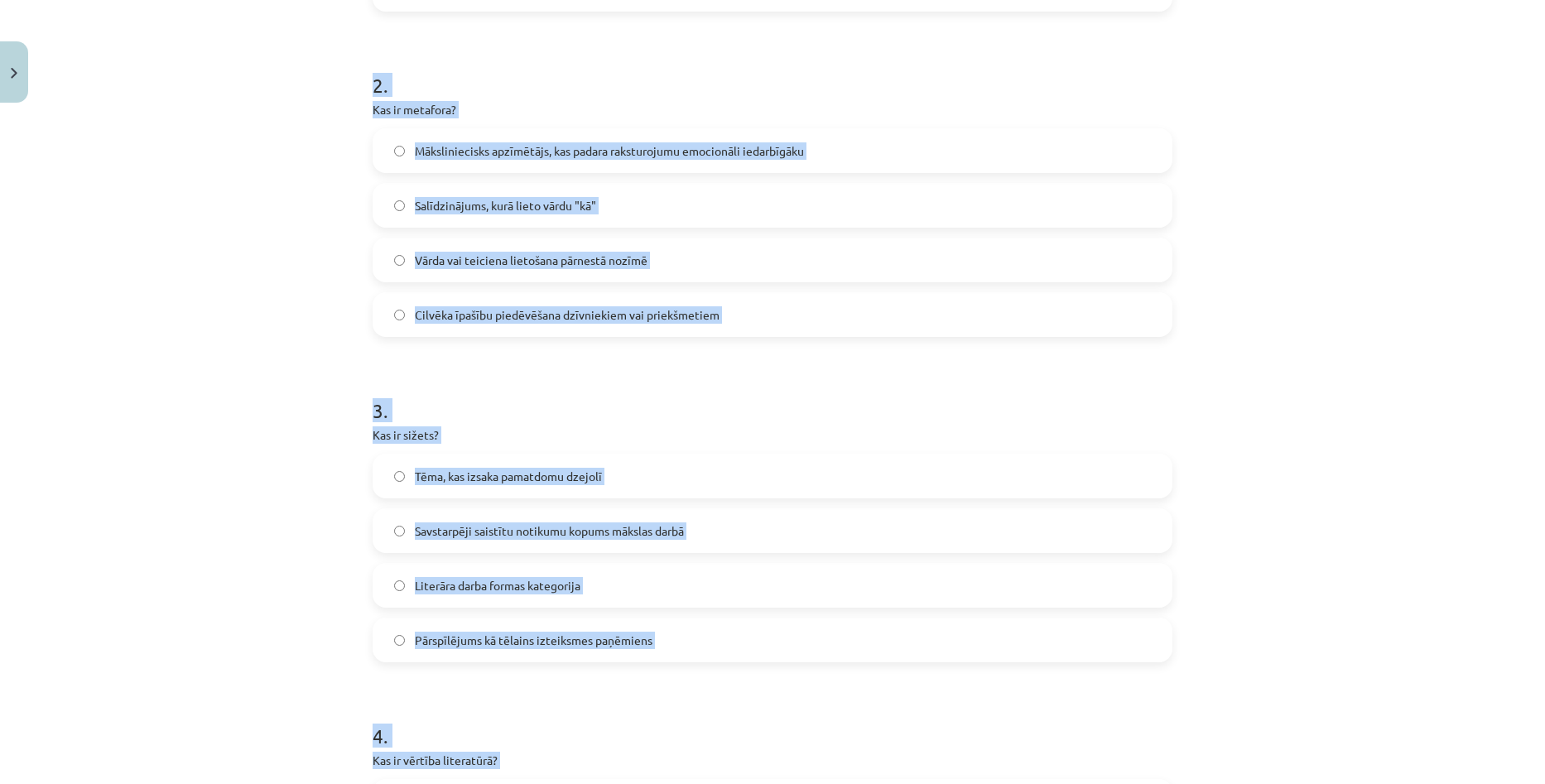
scroll to position [586, 0]
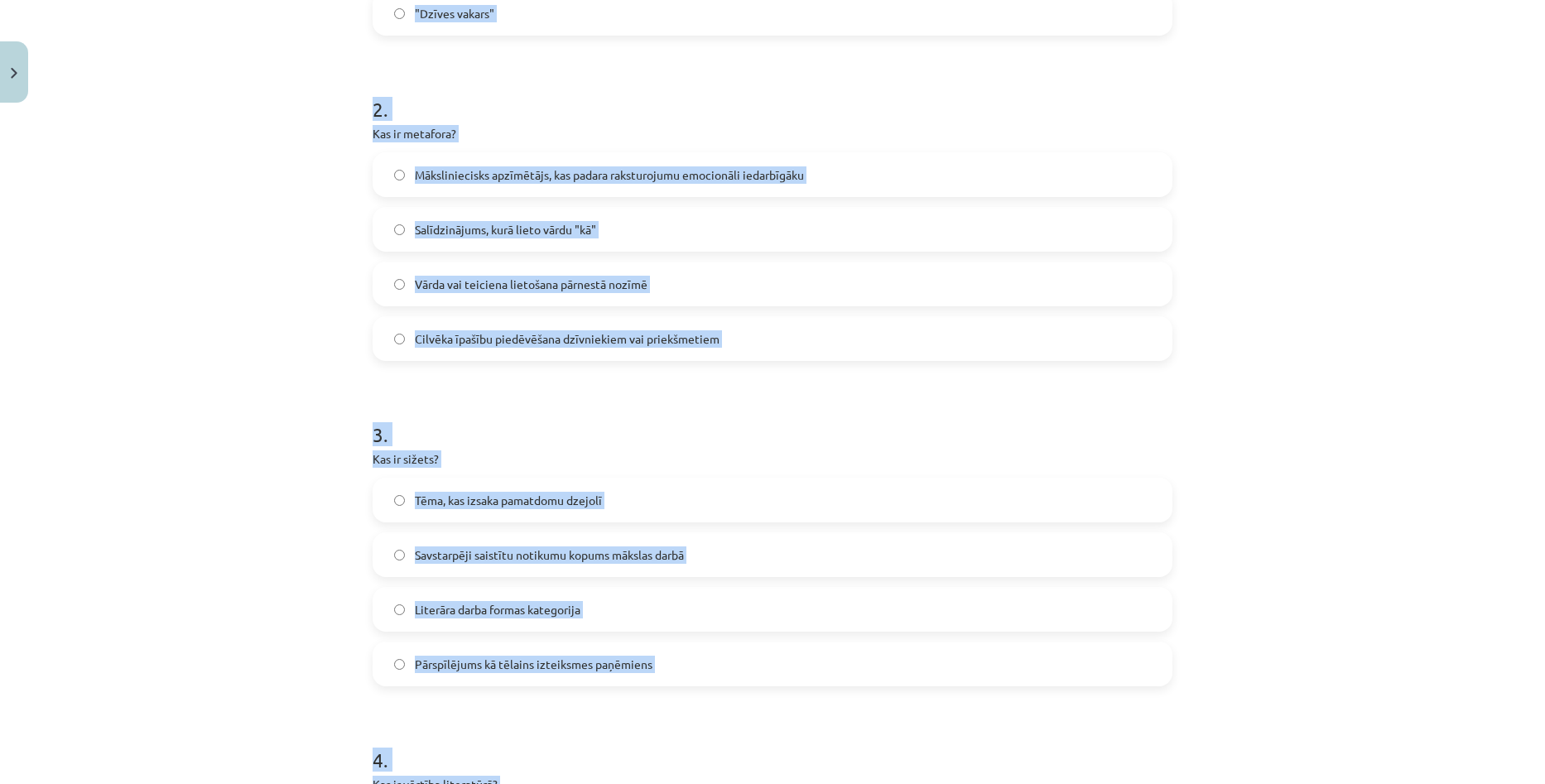
click at [201, 254] on div "Mācību tēma: Literatūras i - 10. klases 1.ieskaites mācību materiāls #2 Jēdzien…" at bounding box center [772, 392] width 1545 height 784
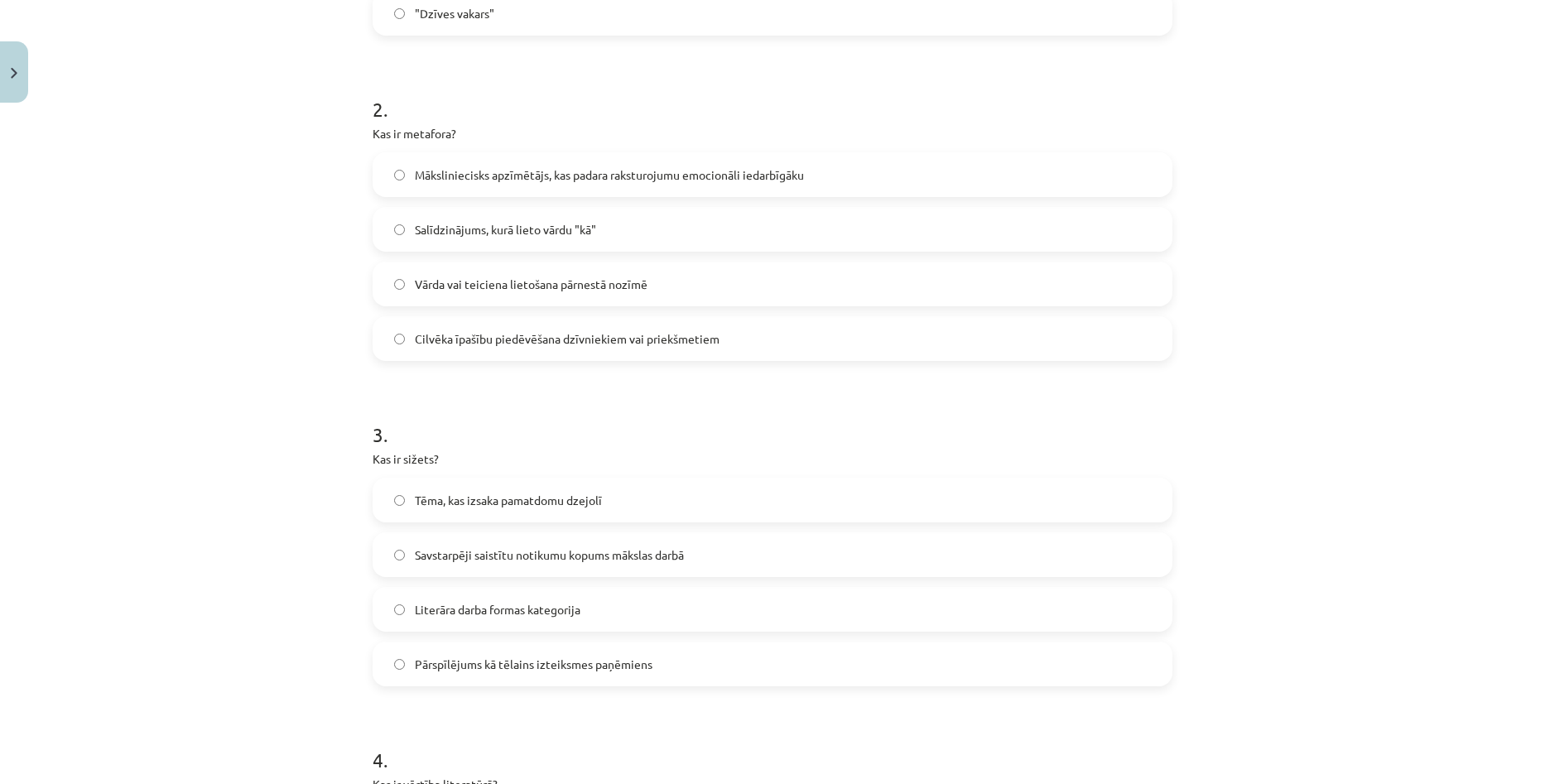
click at [572, 285] on span "Vārda vai teiciena lietošana pārnestā nozīmē" at bounding box center [531, 285] width 233 height 17
click at [407, 554] on label "Savstarpēji saistītu notikumu kopums mākslas darbā" at bounding box center [772, 555] width 797 height 41
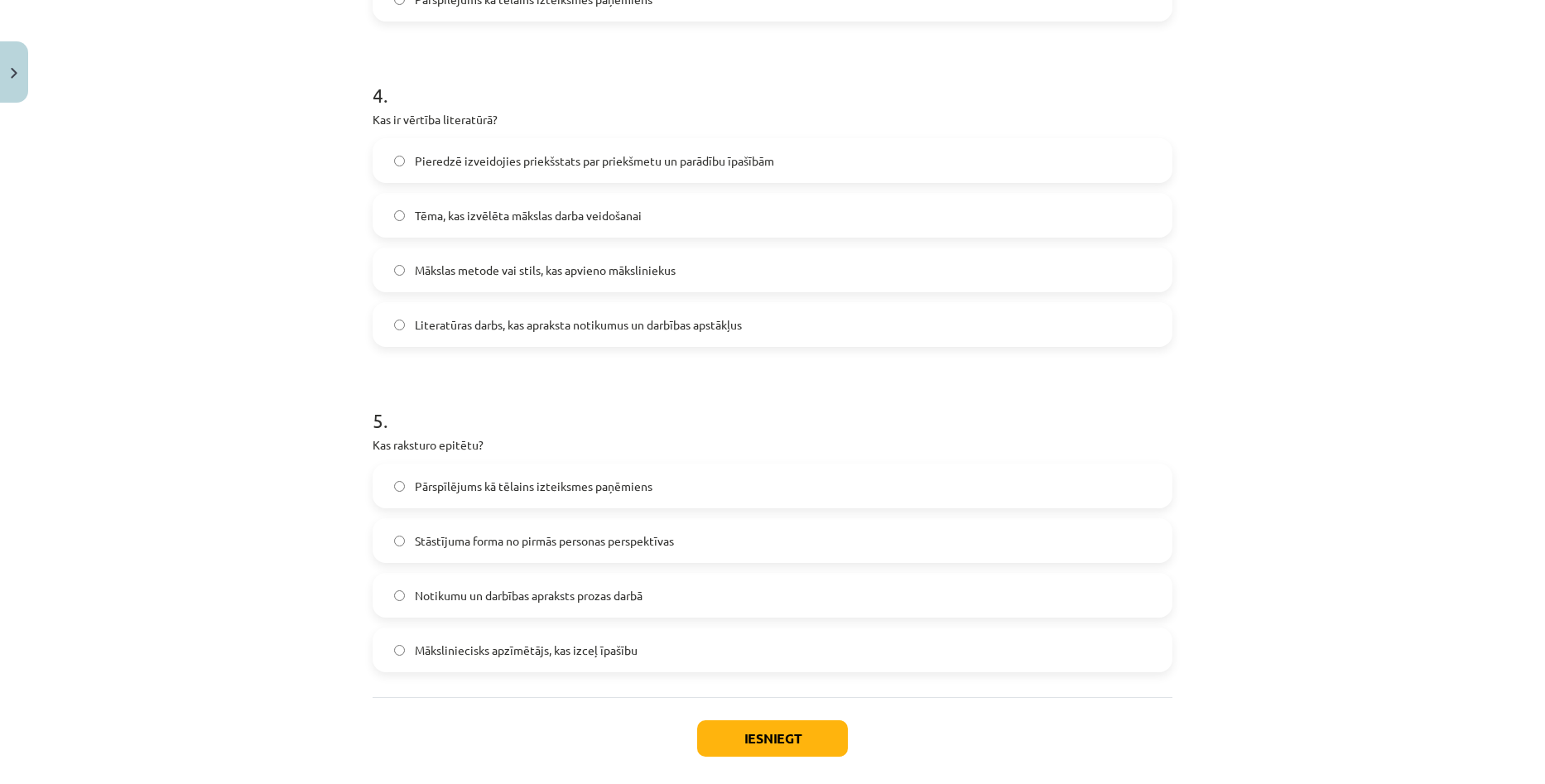
scroll to position [1331, 0]
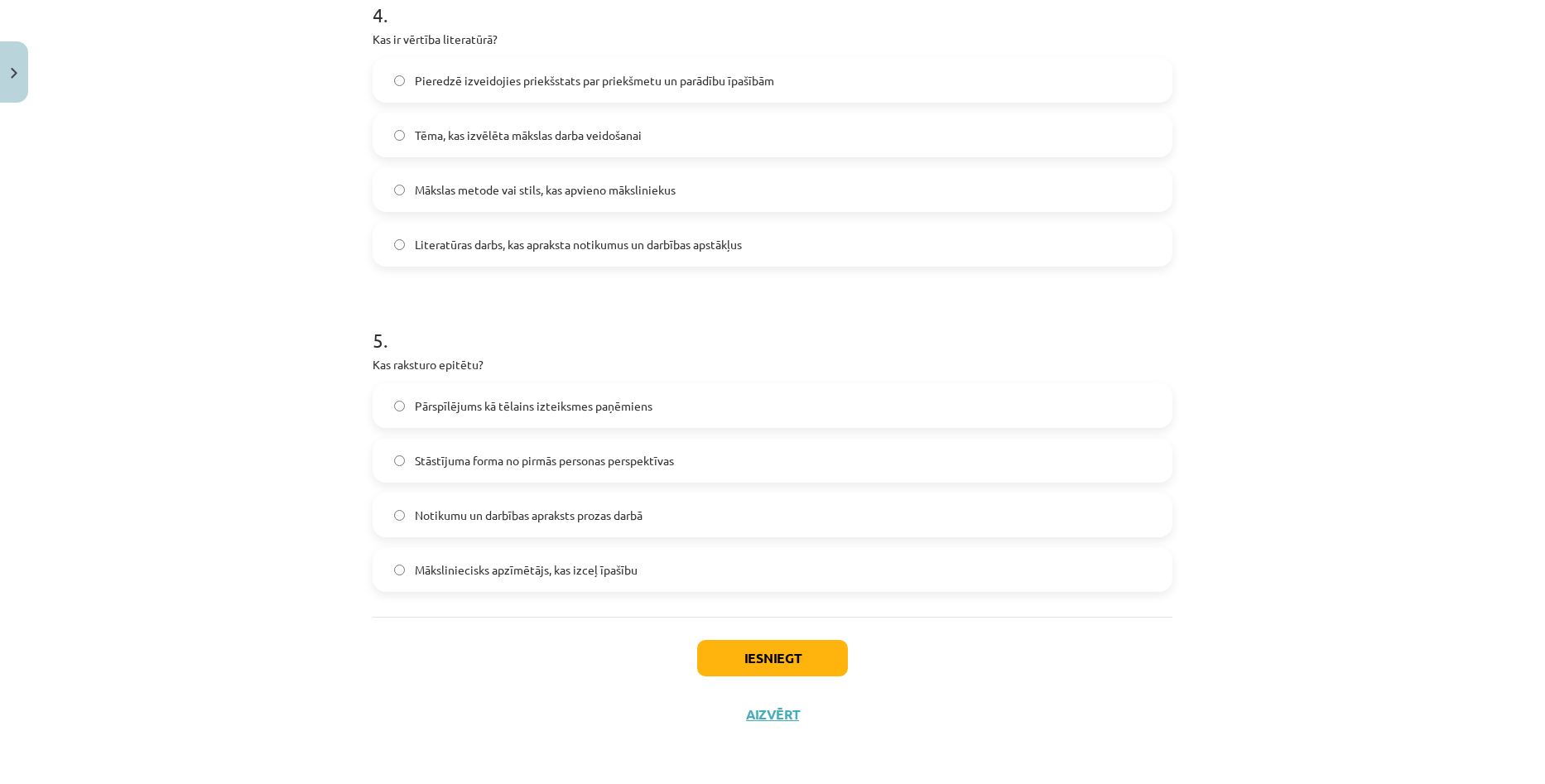
click at [483, 563] on span "Māksliniecisks apzīmētājs, kas izceļ īpašību" at bounding box center [526, 570] width 222 height 17
click at [805, 658] on button "Iesniegt" at bounding box center [773, 658] width 151 height 37
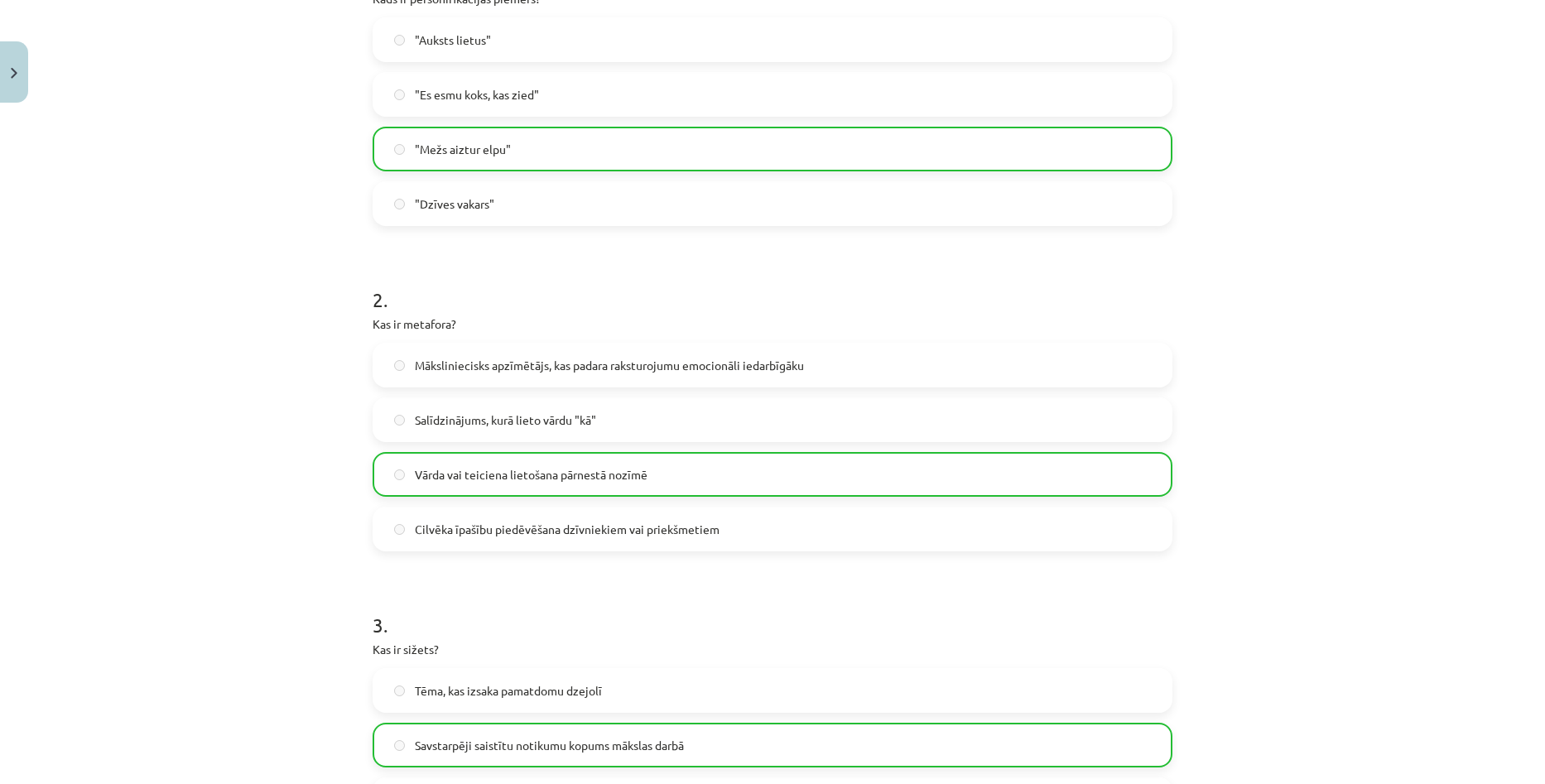
scroll to position [90, 0]
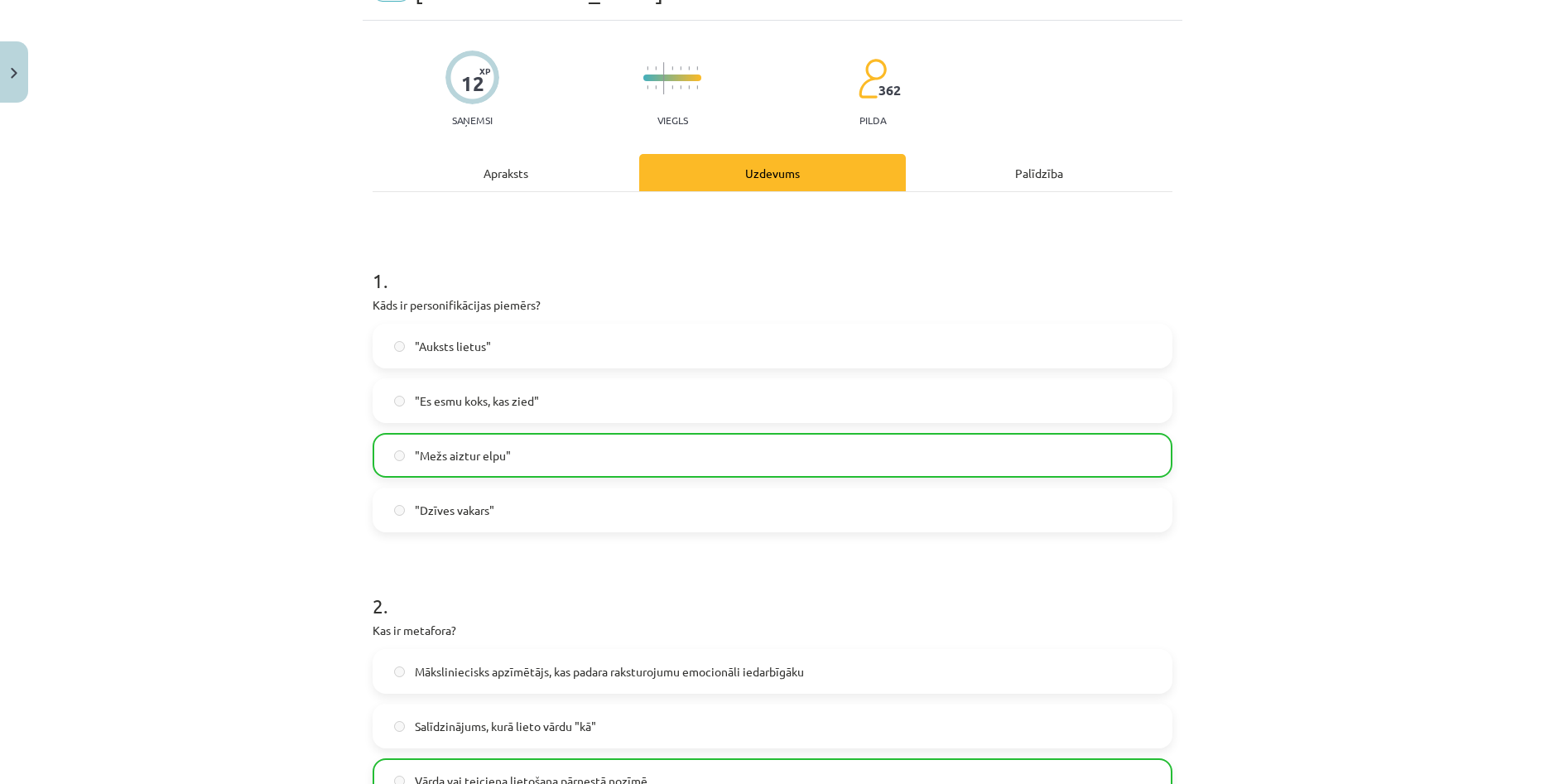
click at [547, 181] on div "Apraksts" at bounding box center [505, 172] width 267 height 38
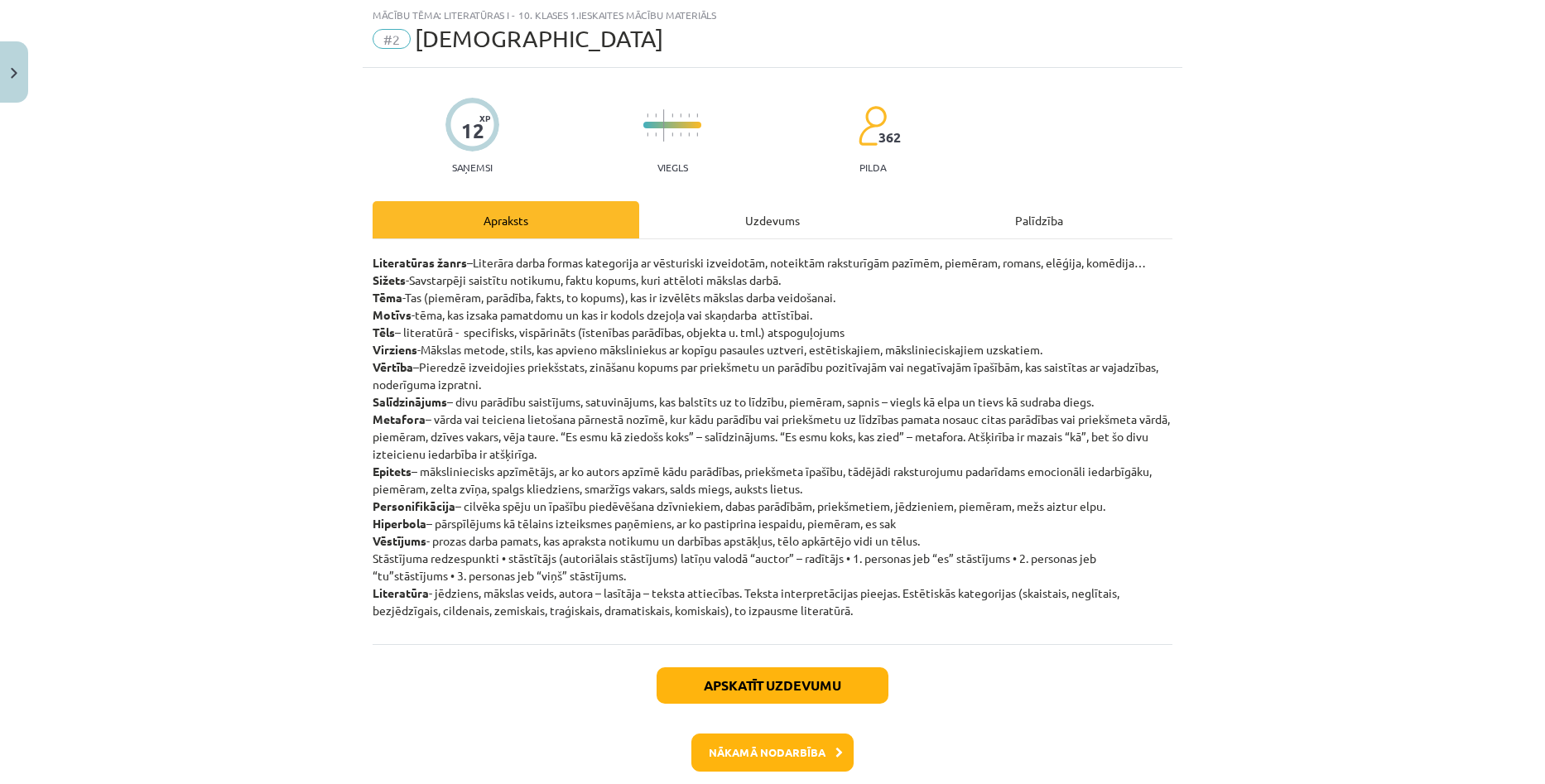
scroll to position [41, 0]
click at [712, 239] on hr at bounding box center [772, 239] width 800 height 1
click at [722, 223] on div "Uzdevums" at bounding box center [772, 220] width 267 height 38
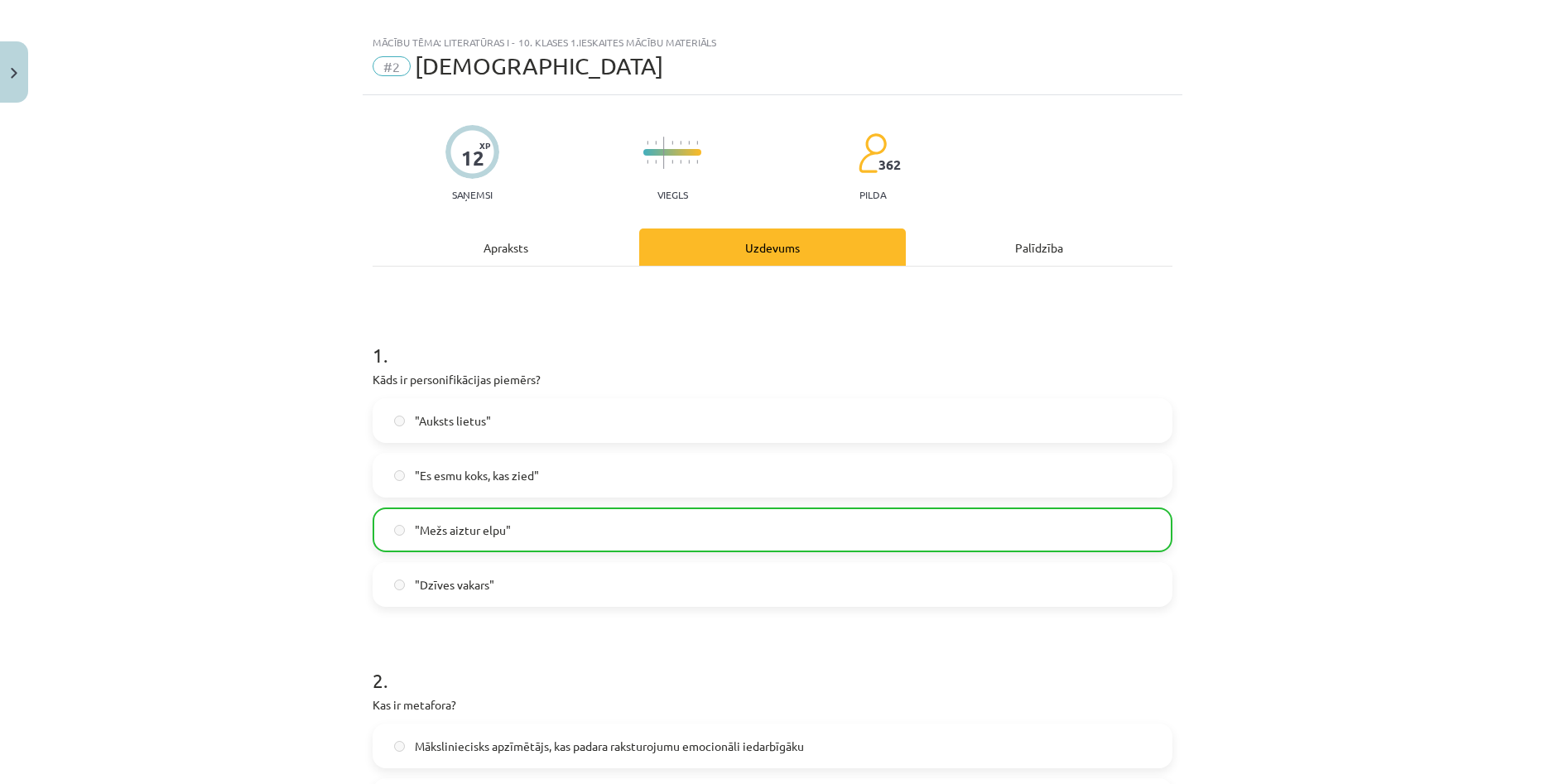
scroll to position [0, 0]
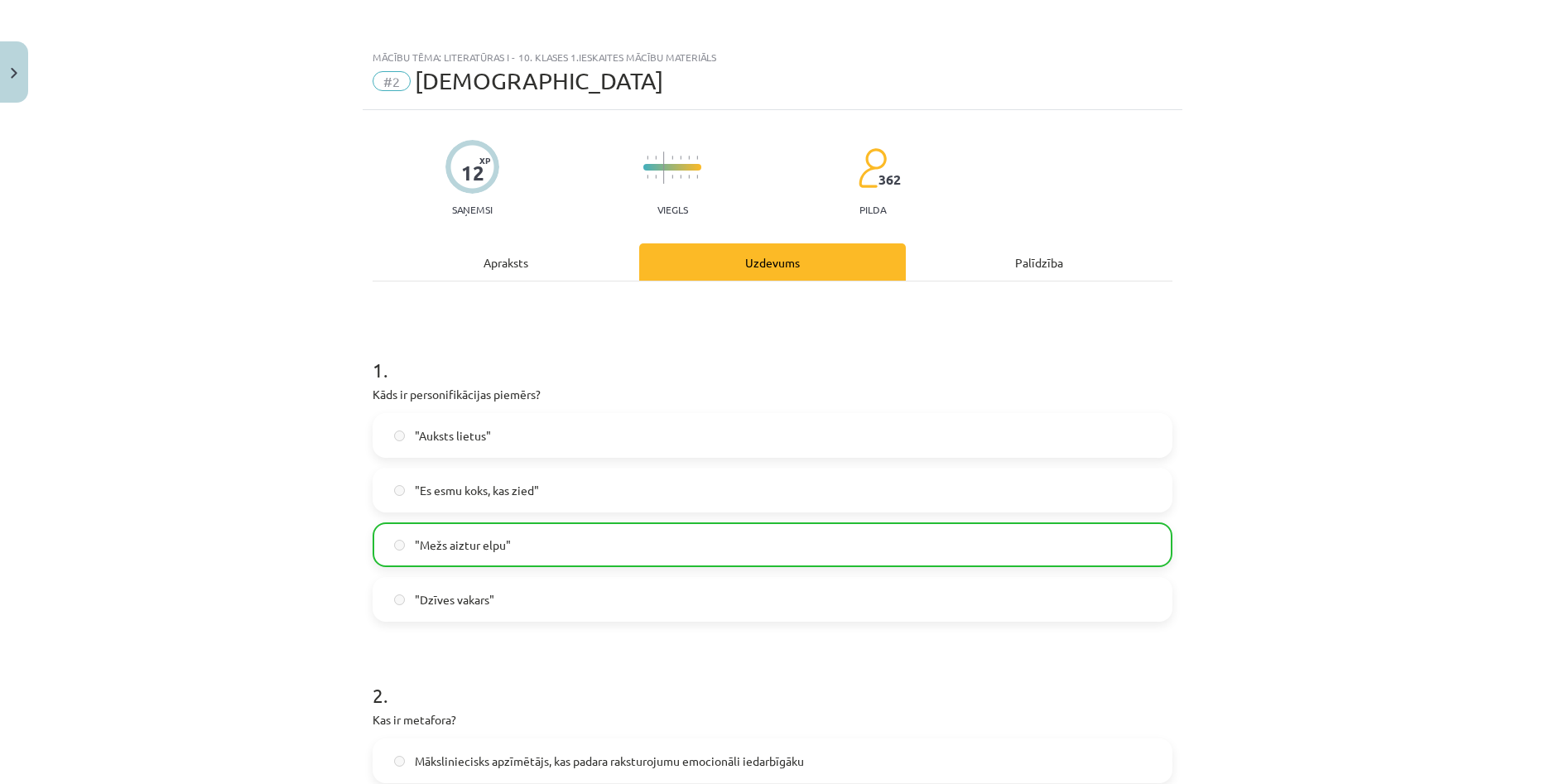
click at [503, 270] on div "Apraksts" at bounding box center [505, 262] width 267 height 38
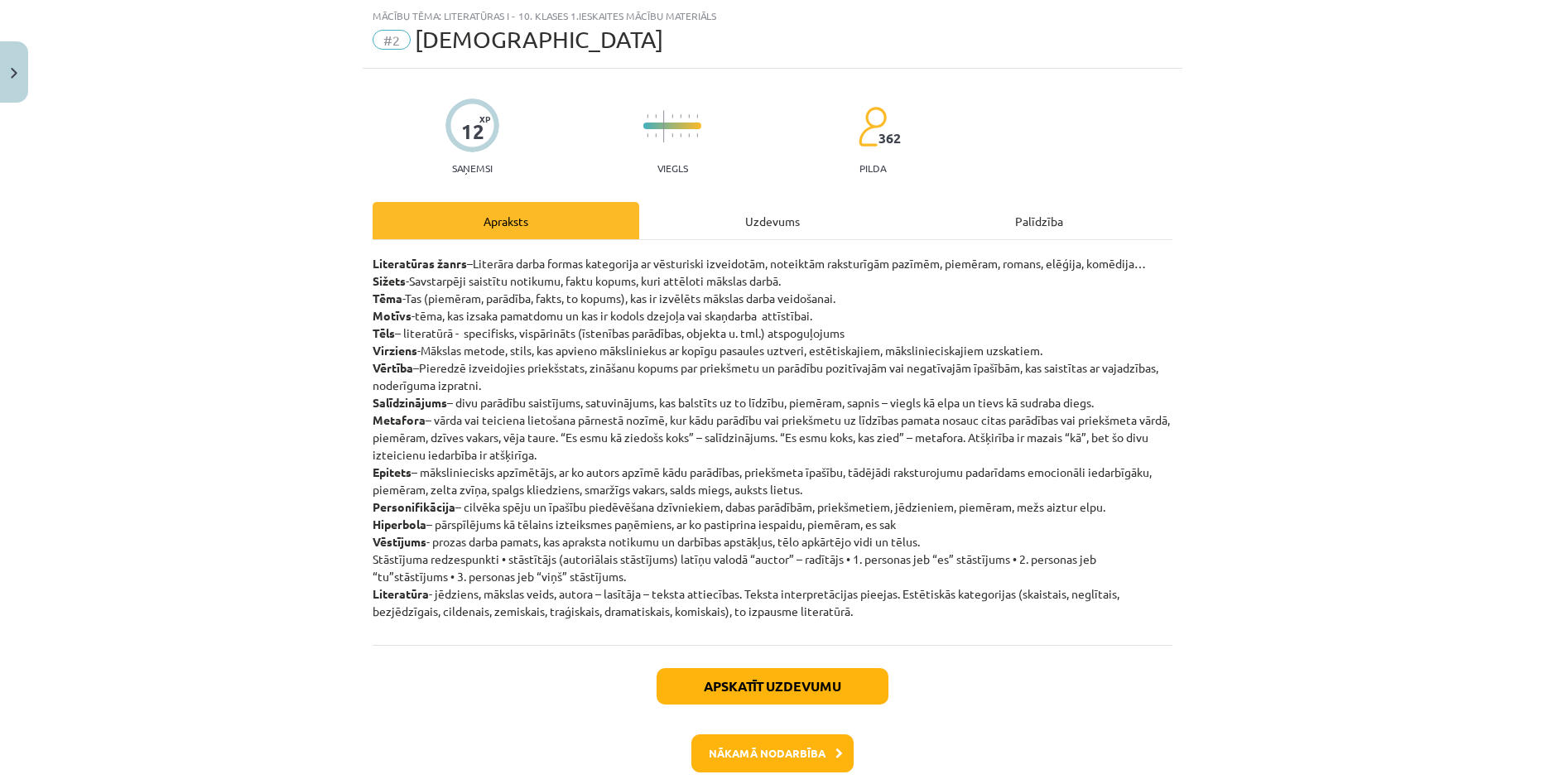
click at [699, 218] on div "Uzdevums" at bounding box center [772, 220] width 267 height 38
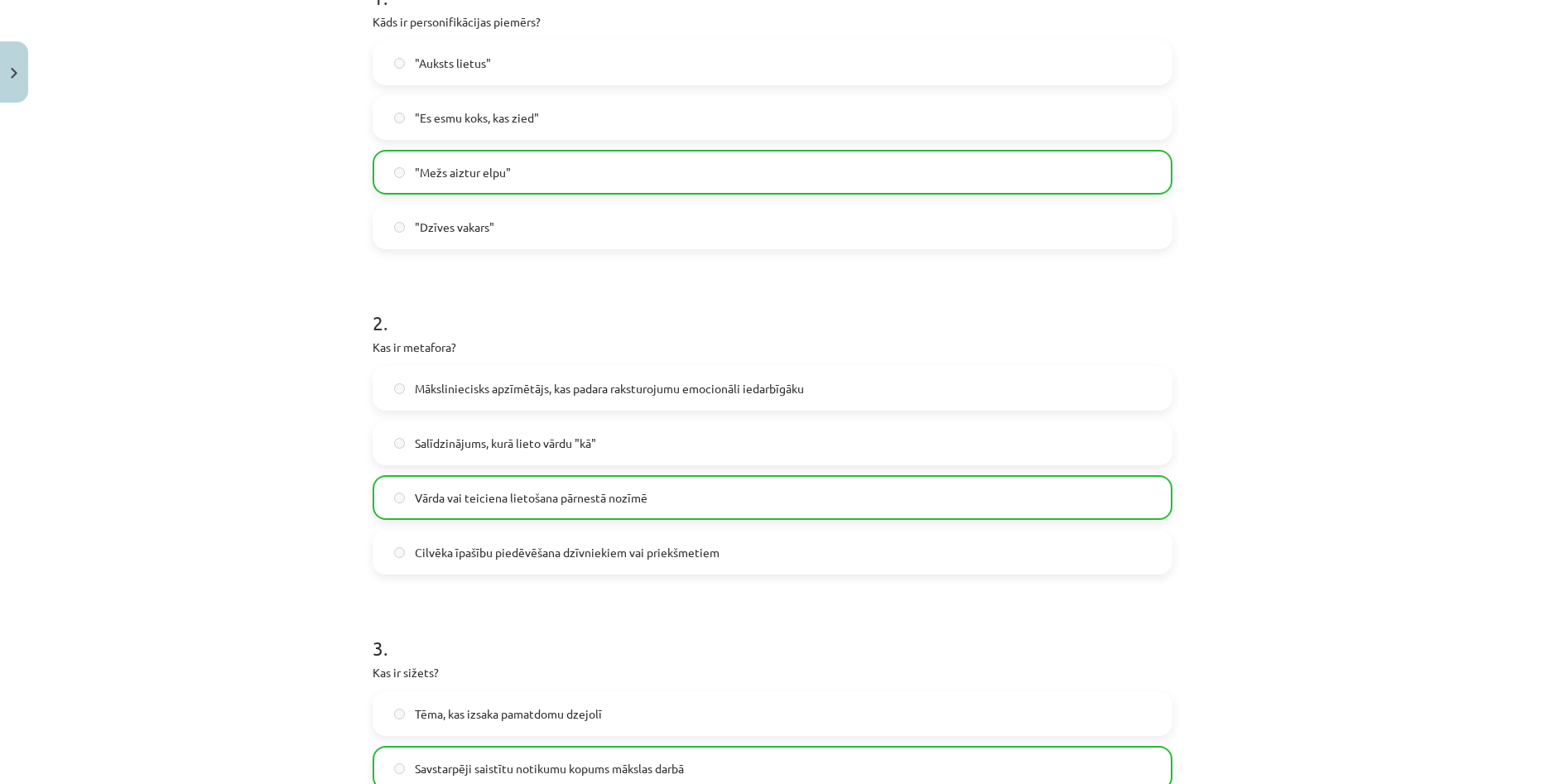
scroll to position [538, 0]
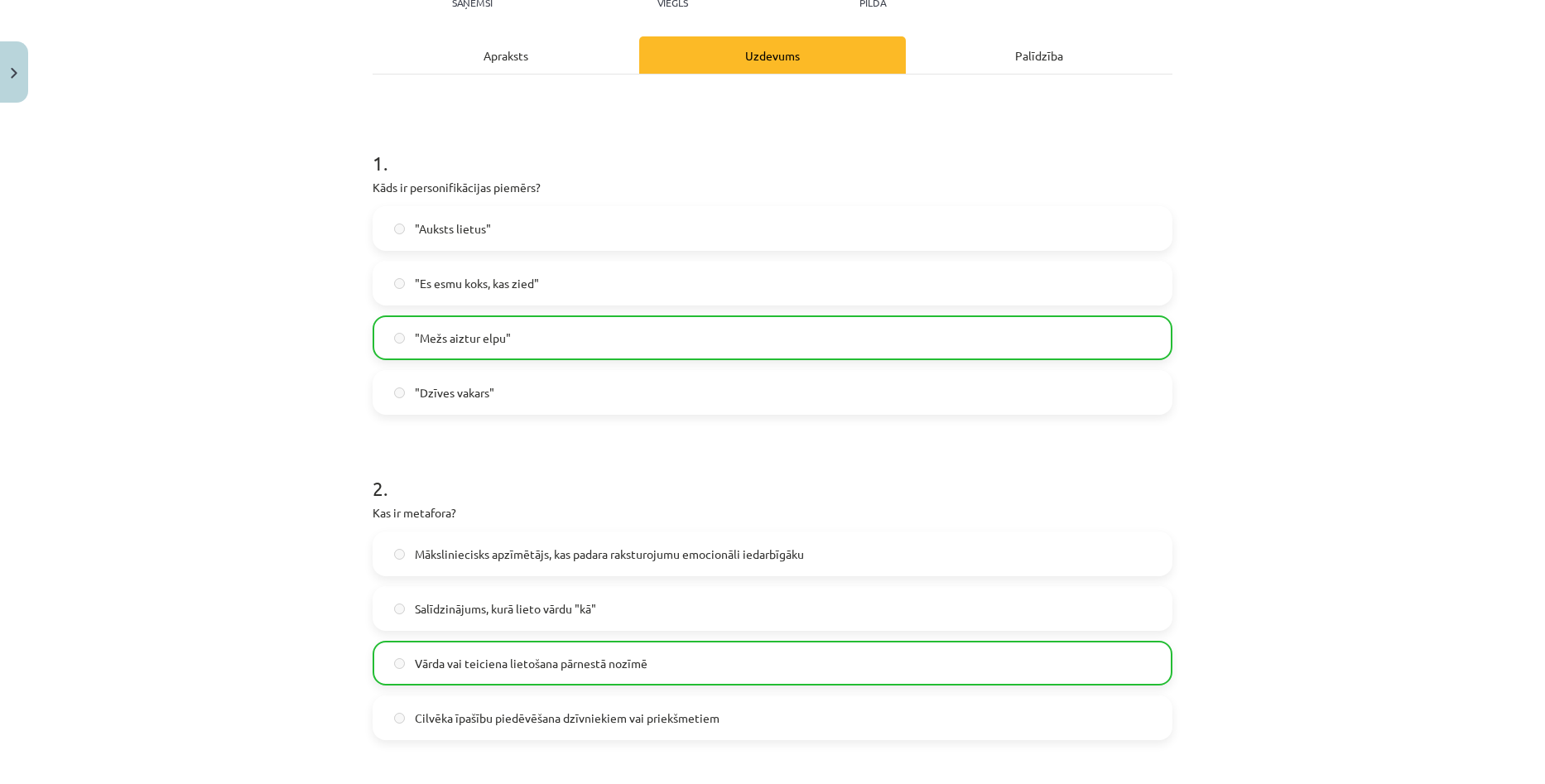
click at [500, 58] on div "Apraksts" at bounding box center [505, 56] width 267 height 38
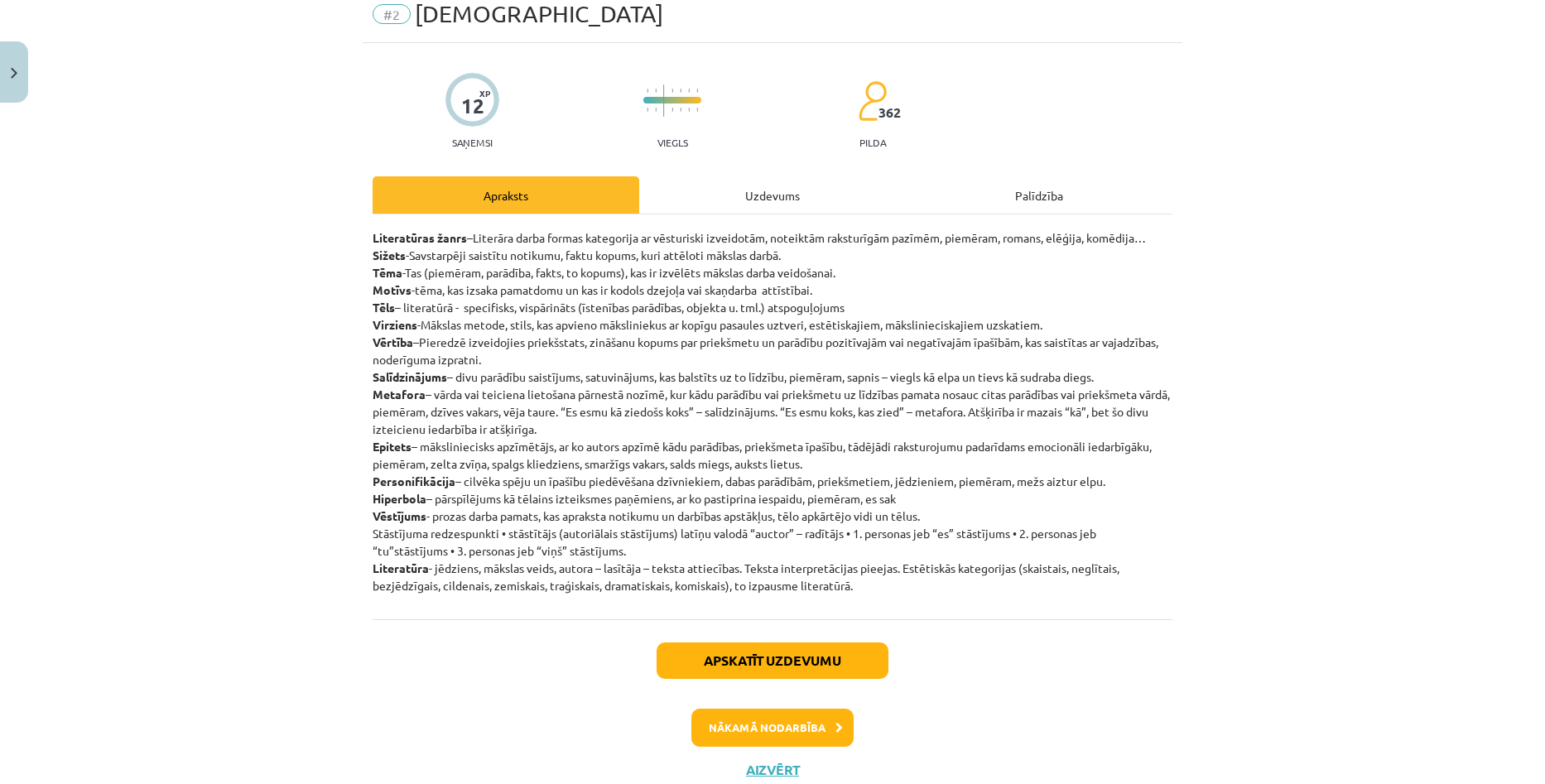
scroll to position [41, 0]
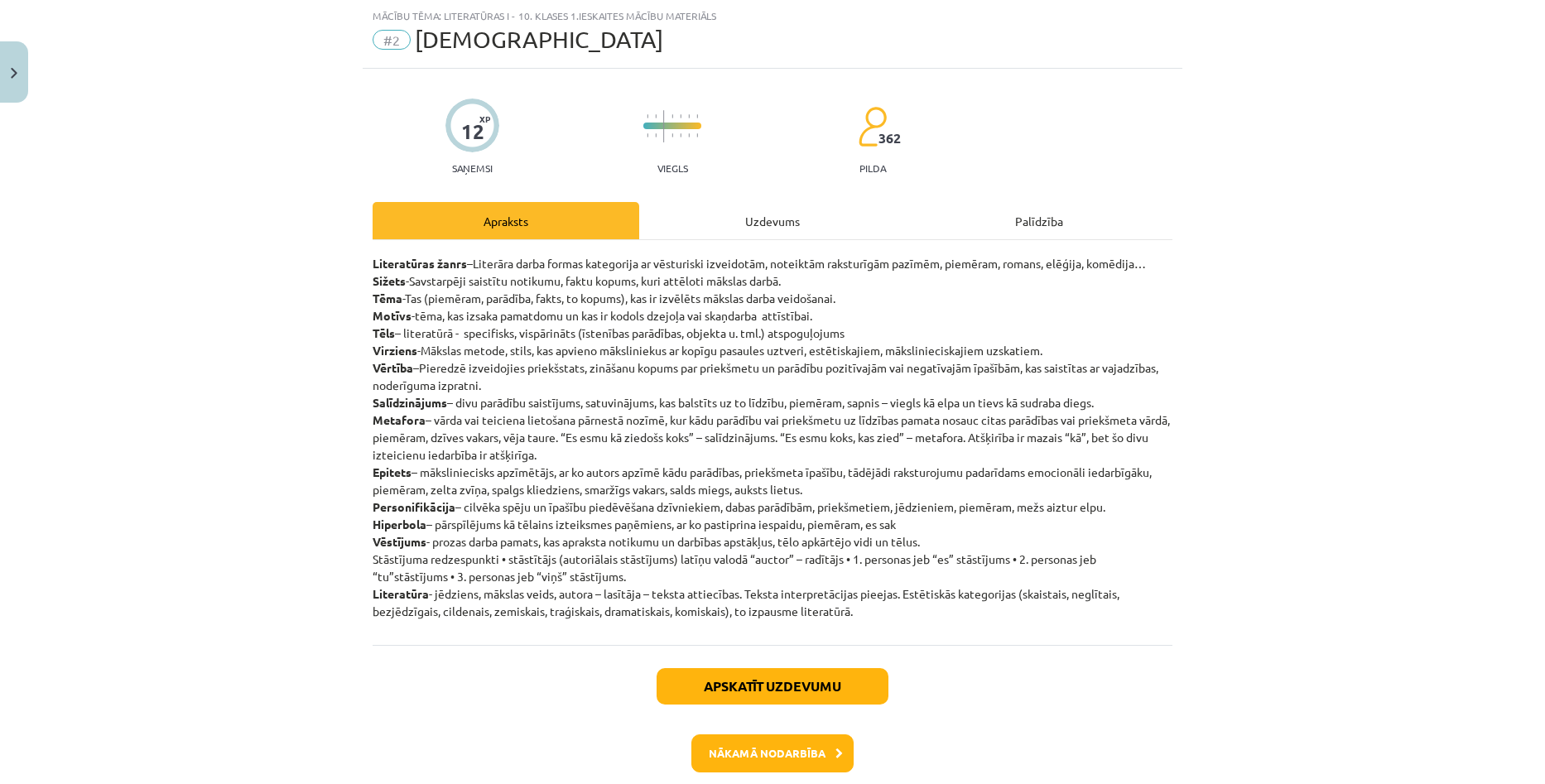
click at [753, 242] on div "Literatūras žanrs –Literāra darba formas kategorija ar vēsturiski izveidotām, n…" at bounding box center [772, 443] width 800 height 405
click at [761, 235] on div "Uzdevums" at bounding box center [772, 220] width 267 height 38
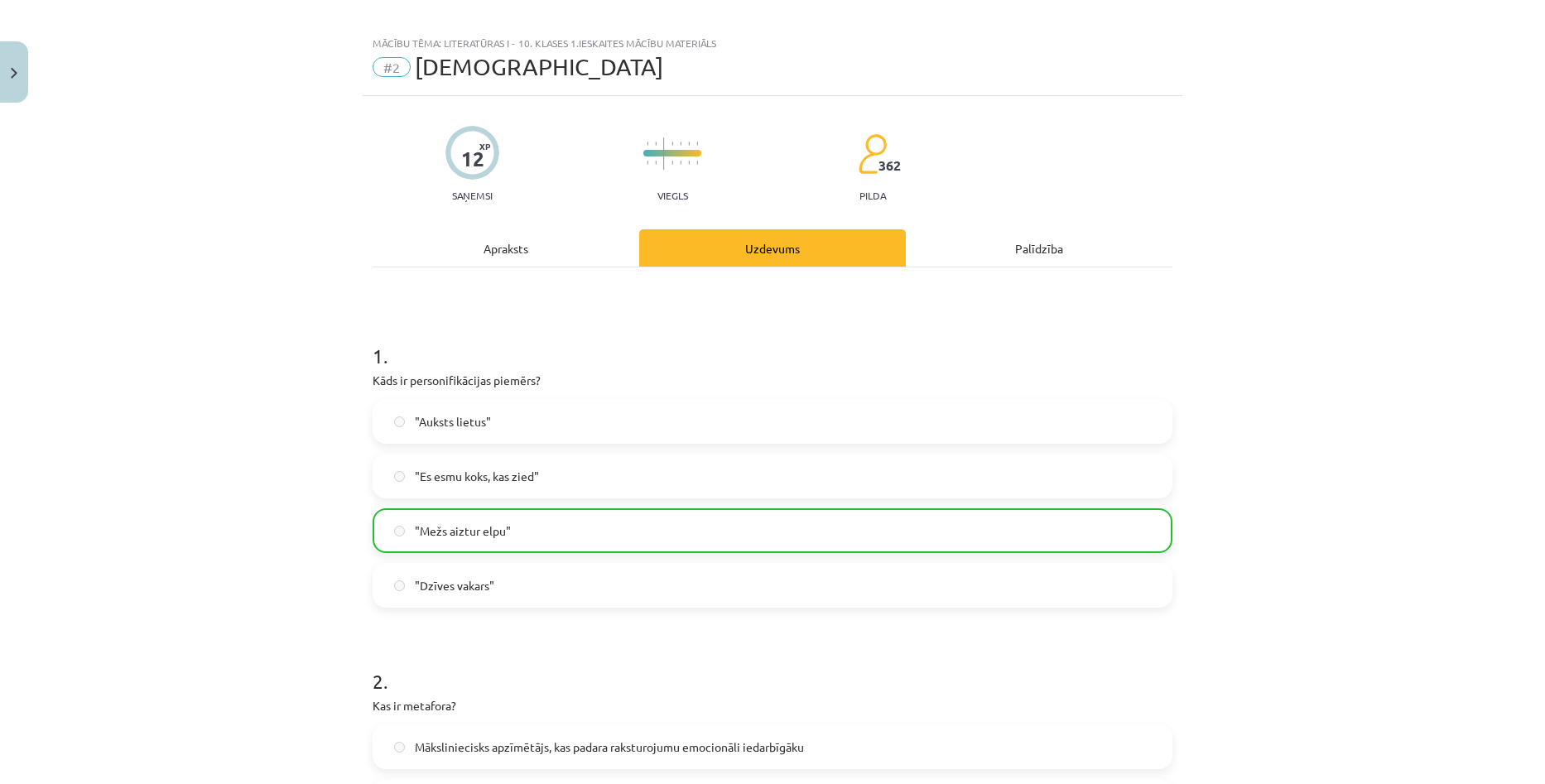
scroll to position [0, 0]
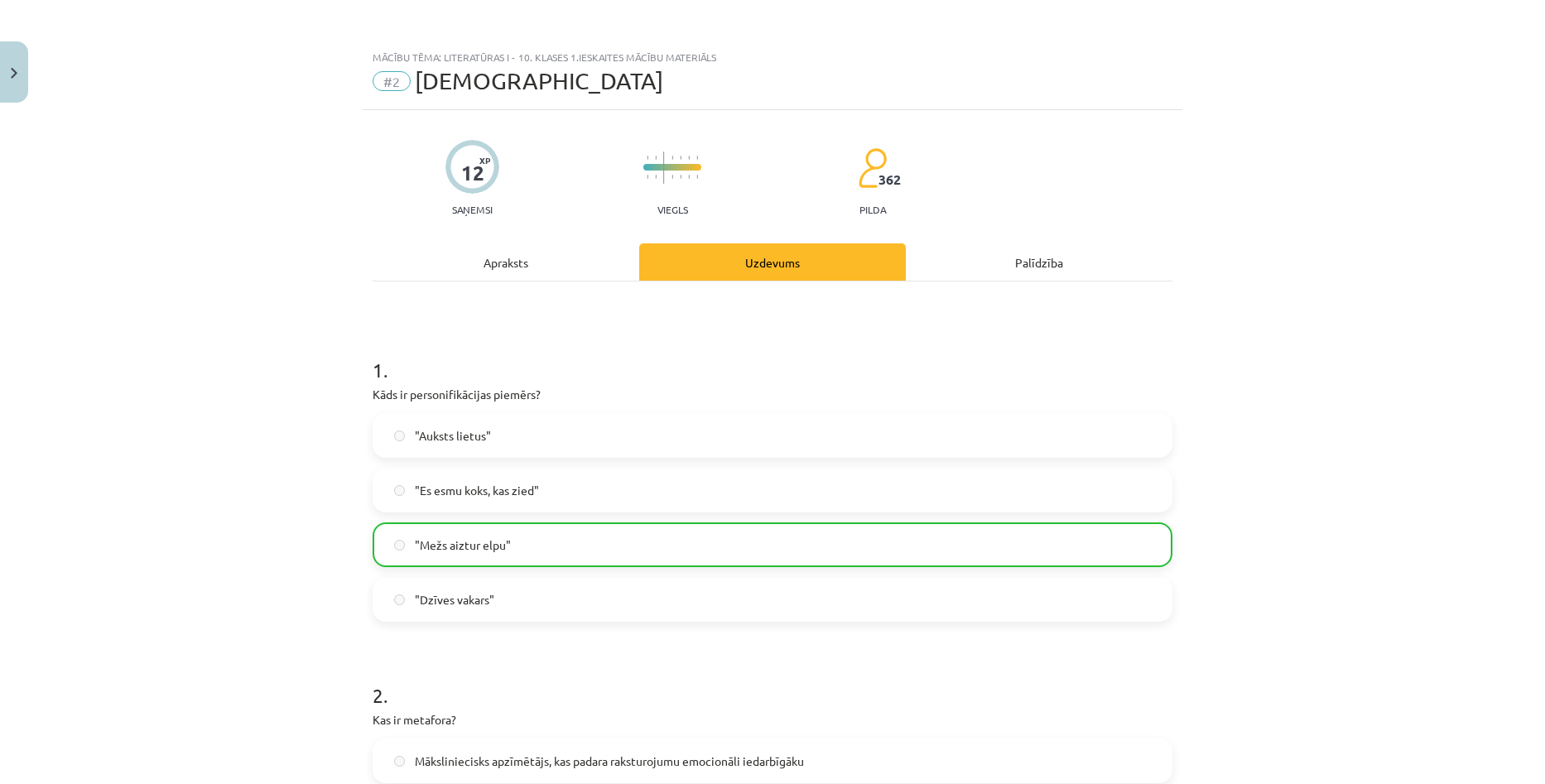
click at [535, 263] on div "Apraksts" at bounding box center [505, 262] width 267 height 38
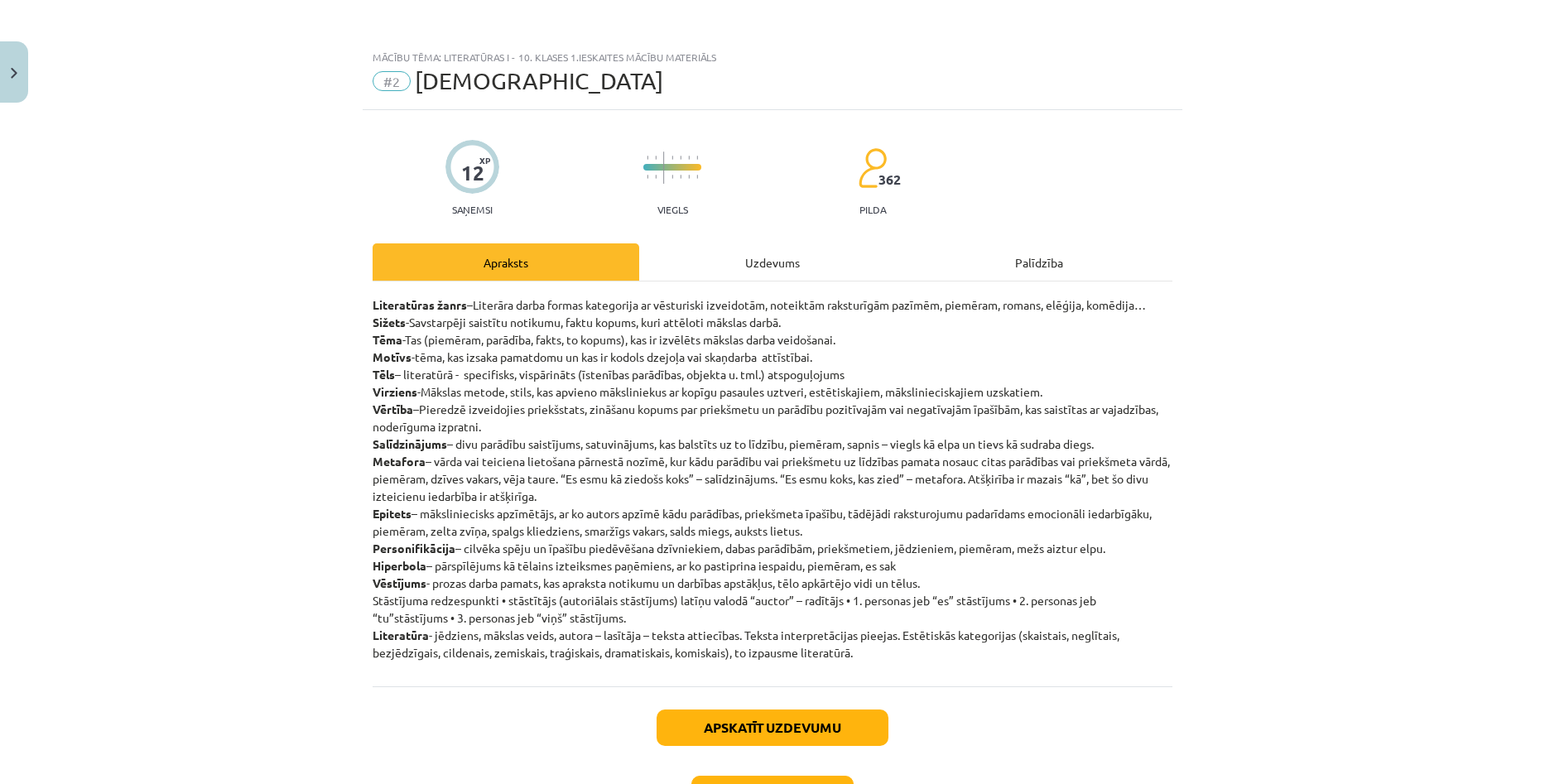
scroll to position [41, 0]
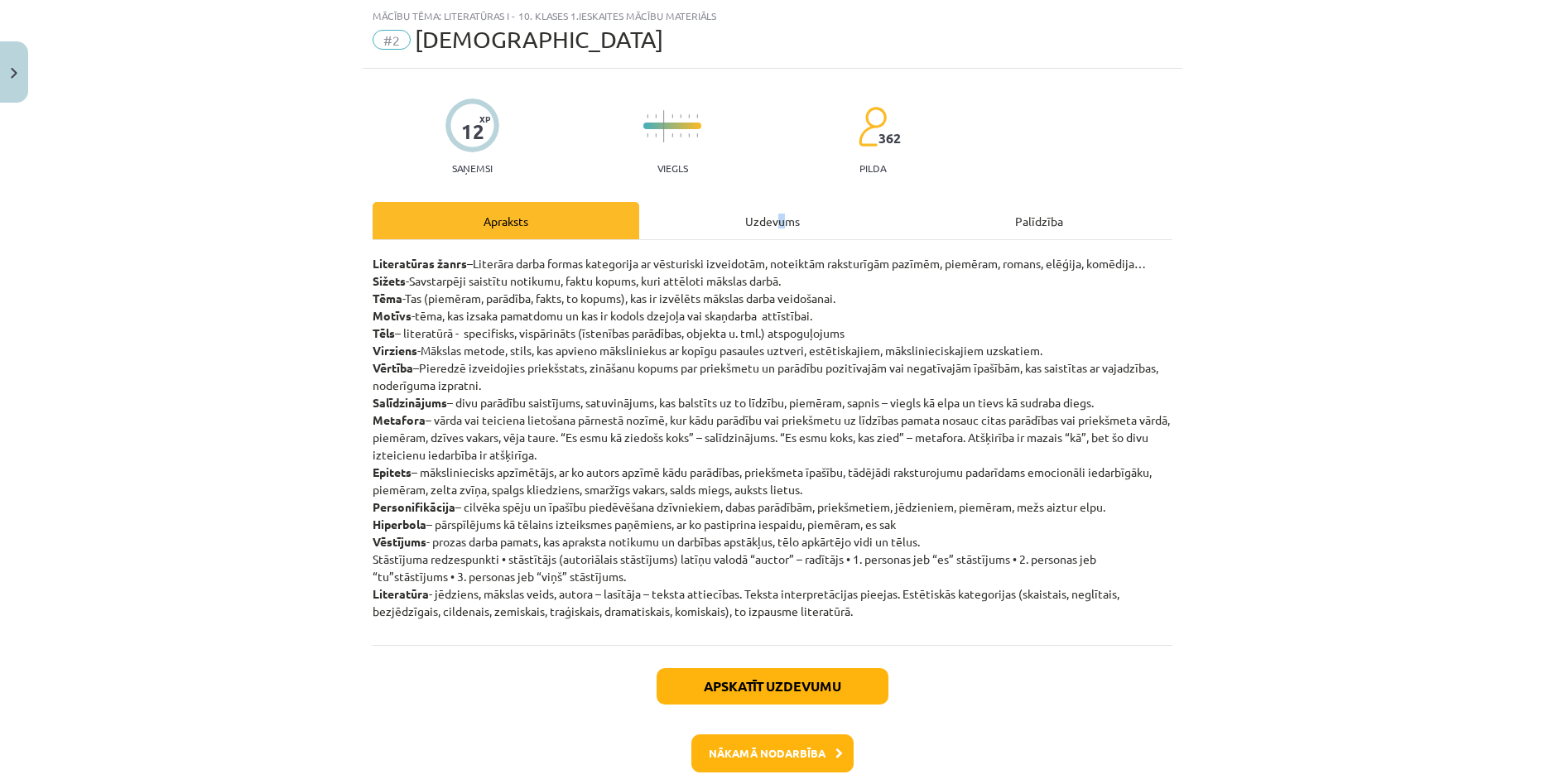
drag, startPoint x: 773, startPoint y: 231, endPoint x: 743, endPoint y: 245, distance: 33.1
click at [770, 233] on div "Uzdevums" at bounding box center [772, 220] width 267 height 38
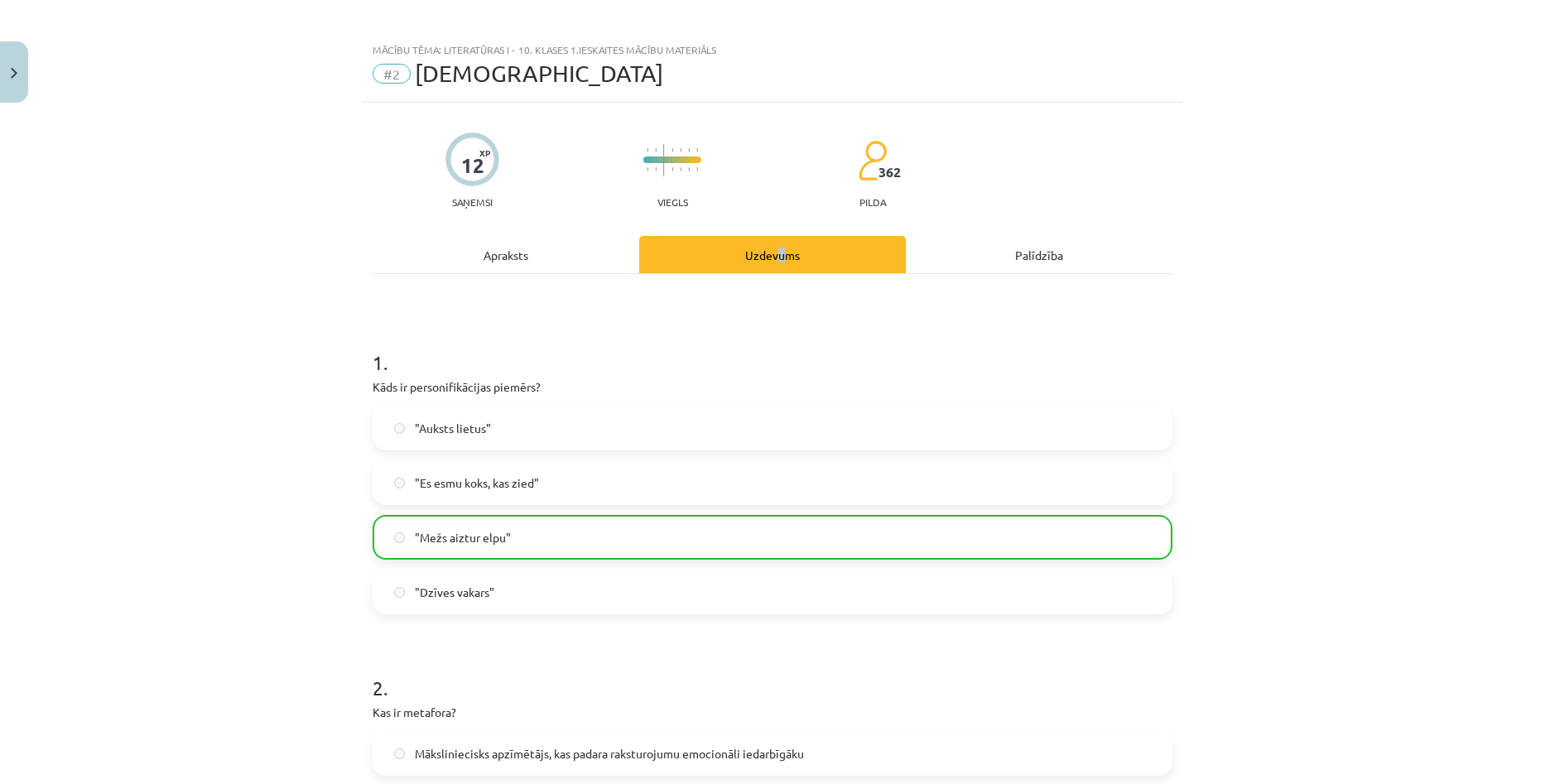
scroll to position [0, 0]
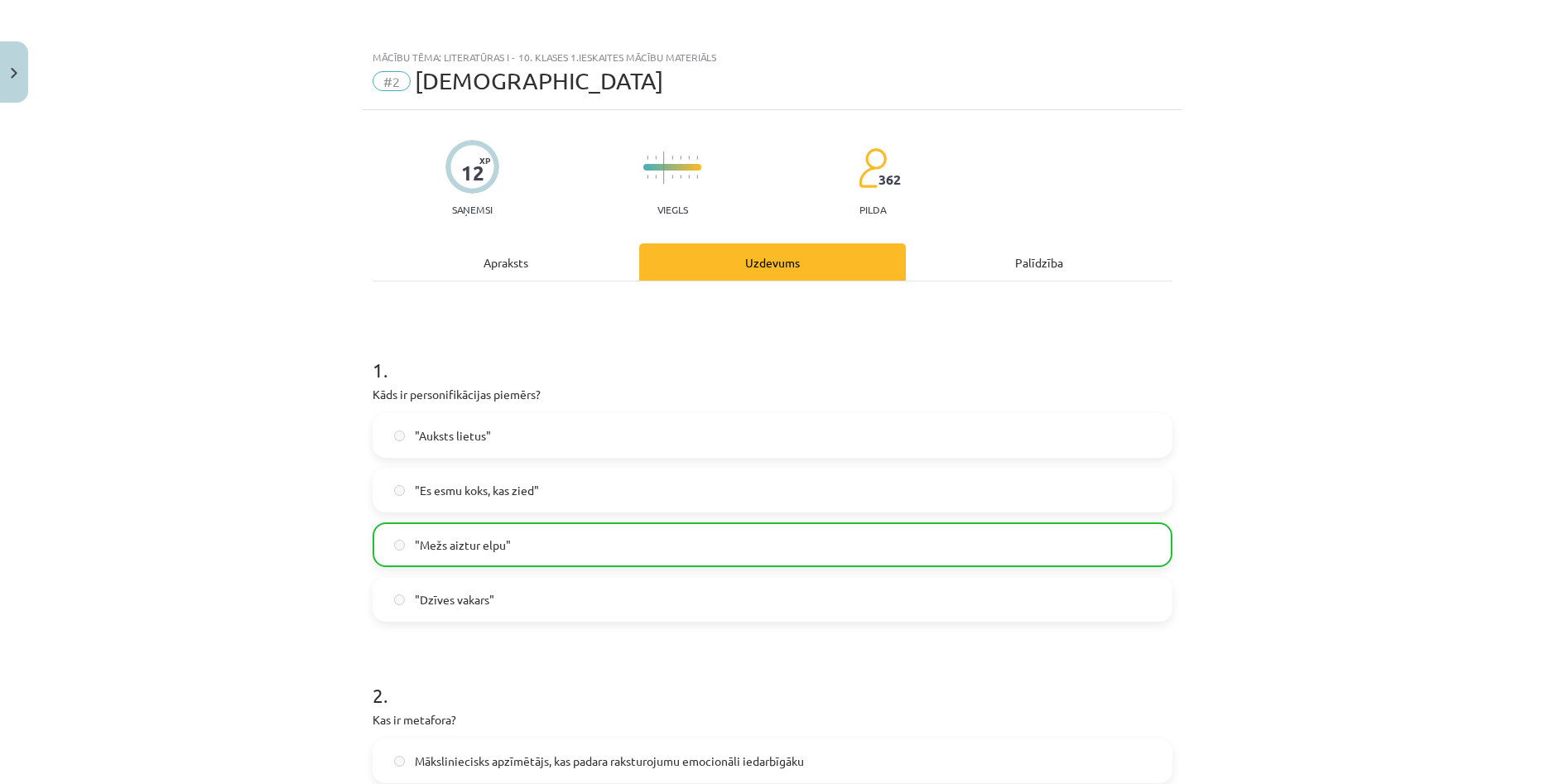
click at [509, 270] on div "Apraksts" at bounding box center [505, 262] width 267 height 38
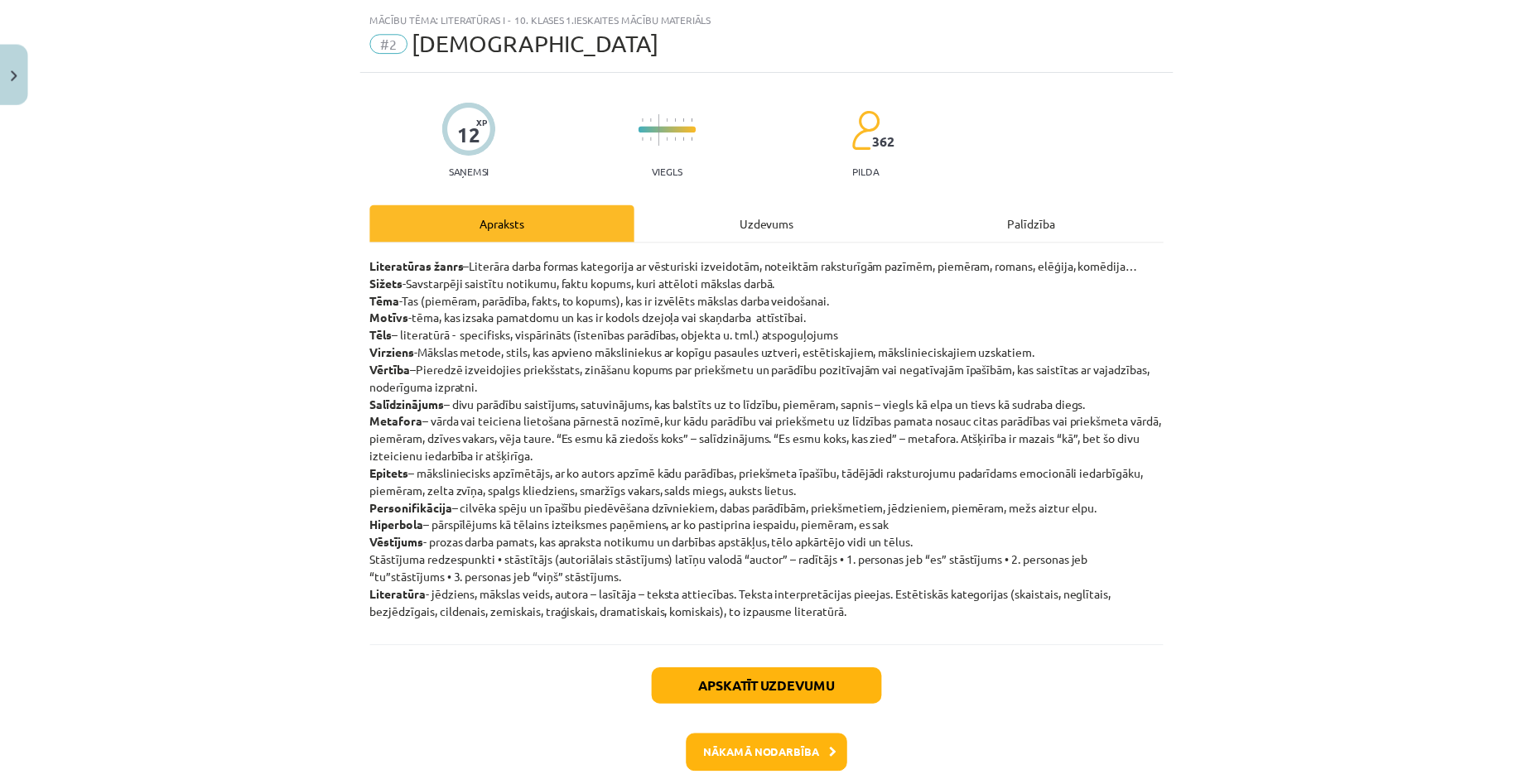
scroll to position [41, 0]
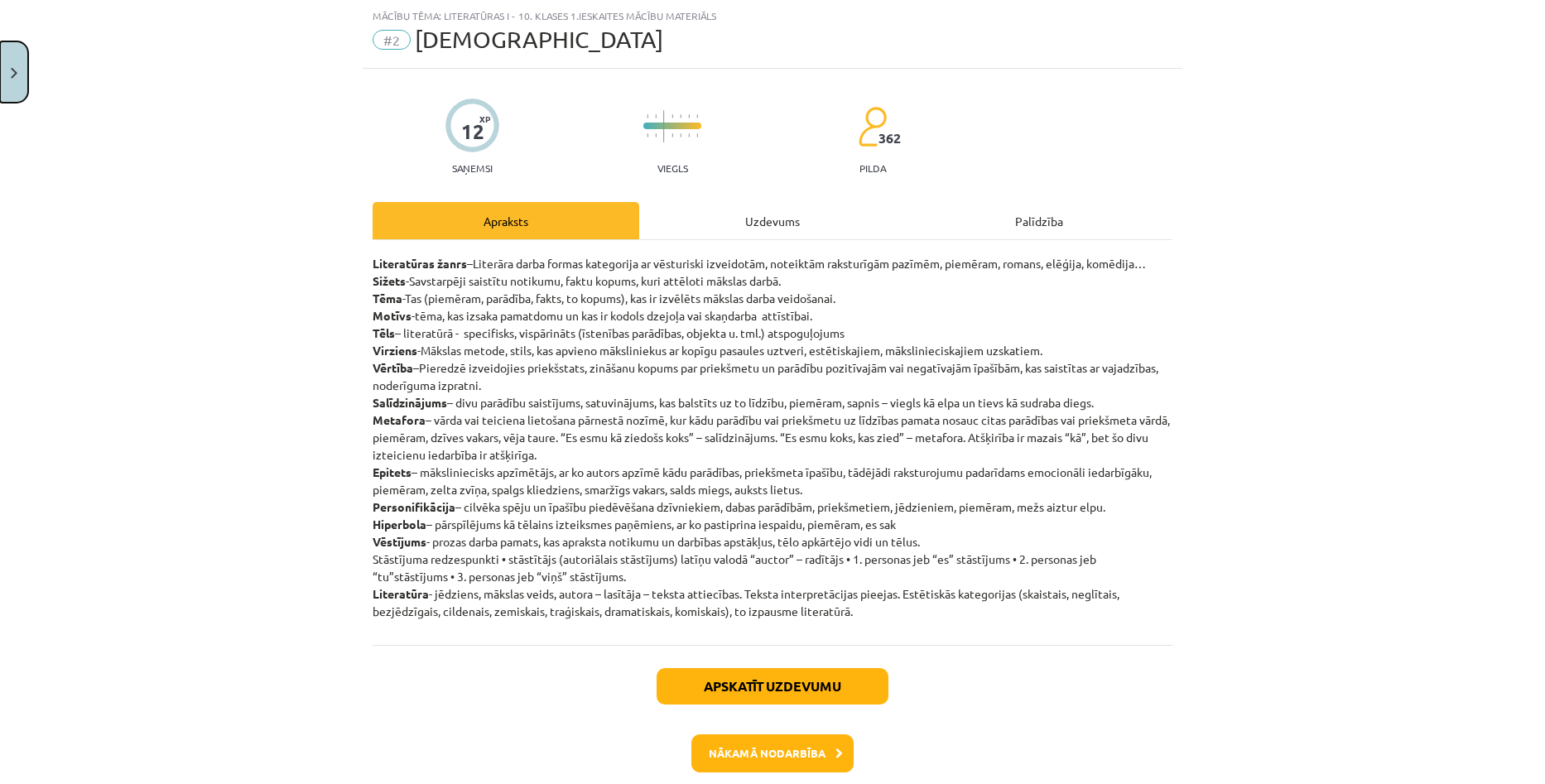
click at [10, 78] on button "Close" at bounding box center [14, 72] width 28 height 61
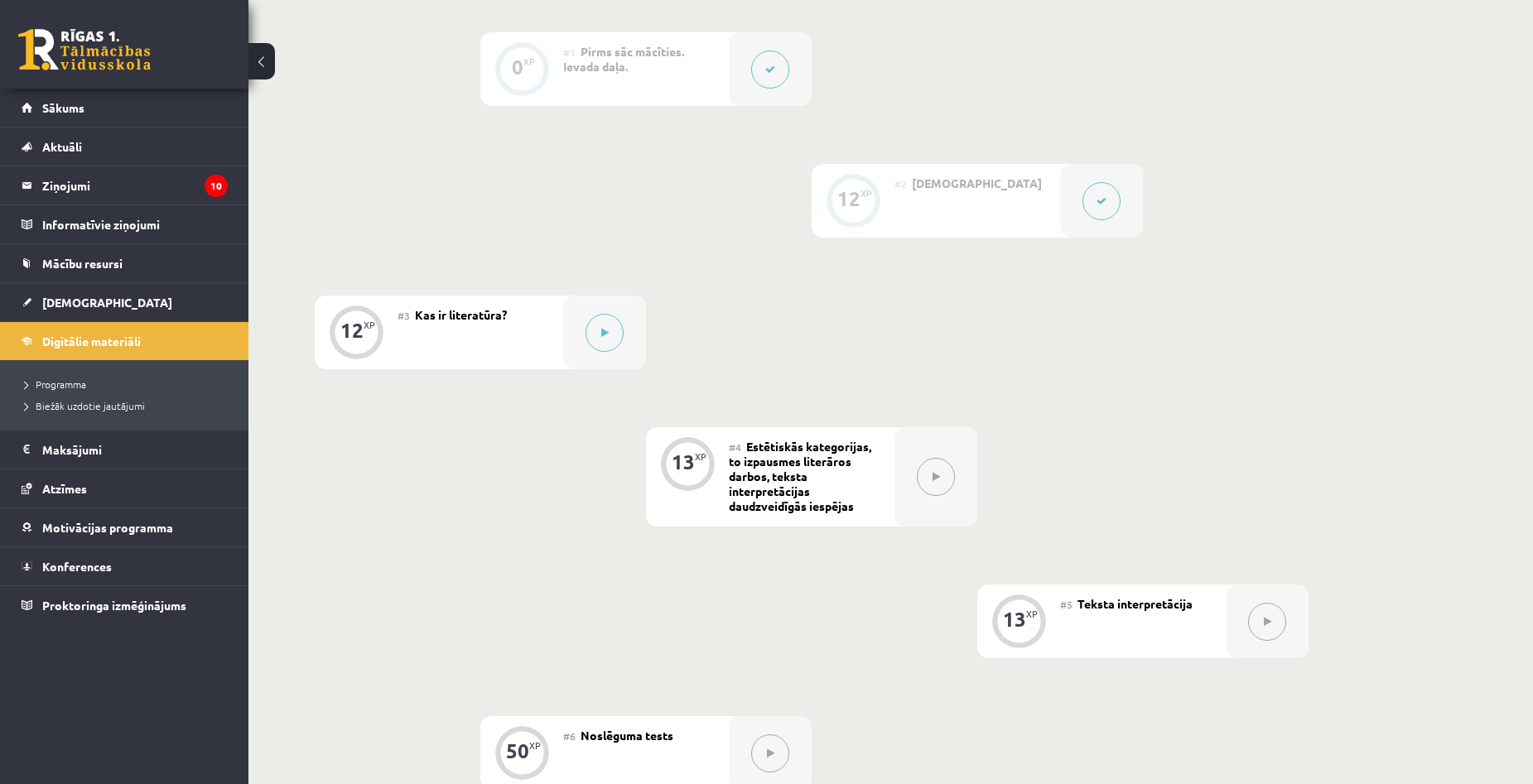
scroll to position [331, 0]
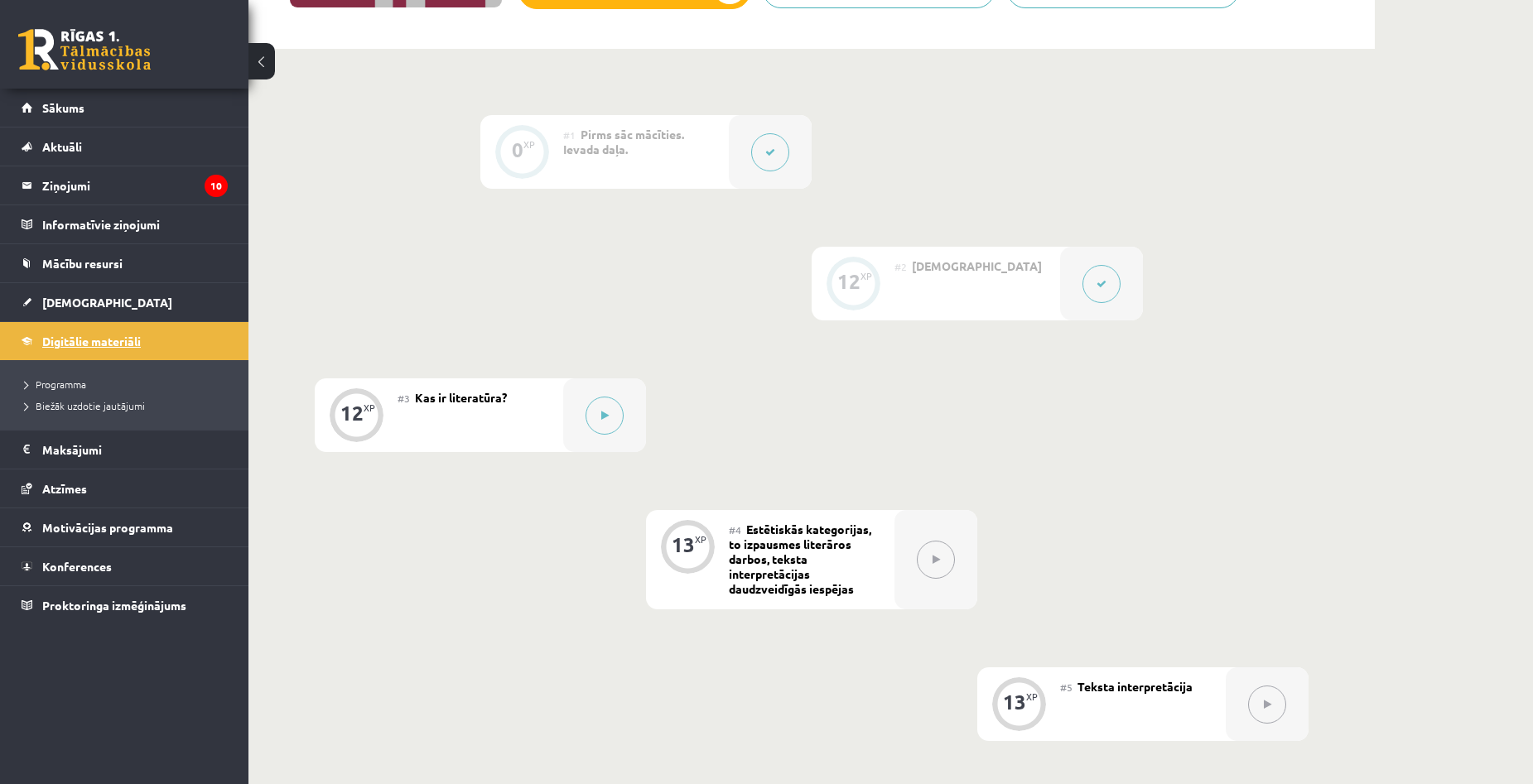
click at [71, 346] on span "Digitālie materiāli" at bounding box center [91, 341] width 99 height 15
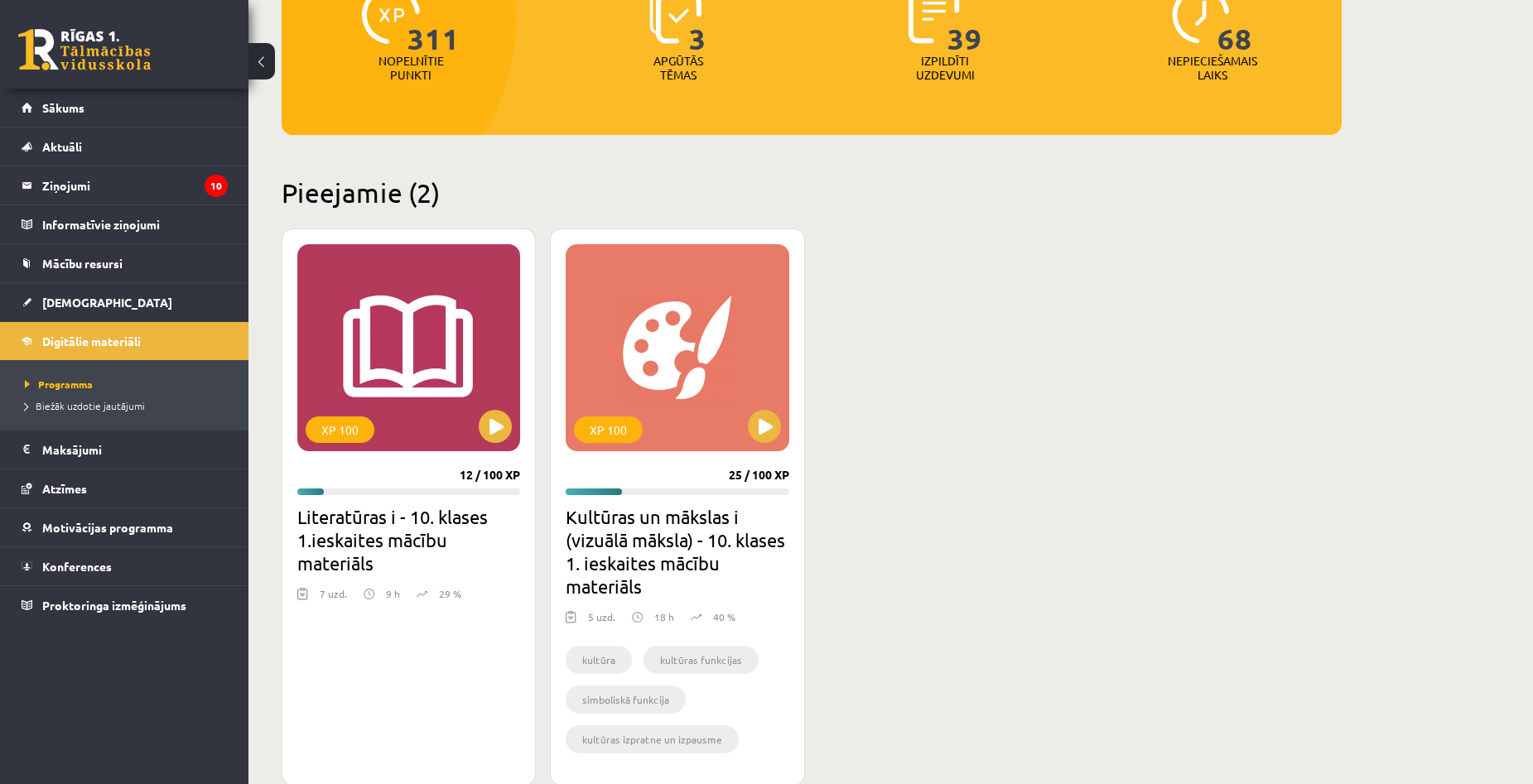
scroll to position [249, 0]
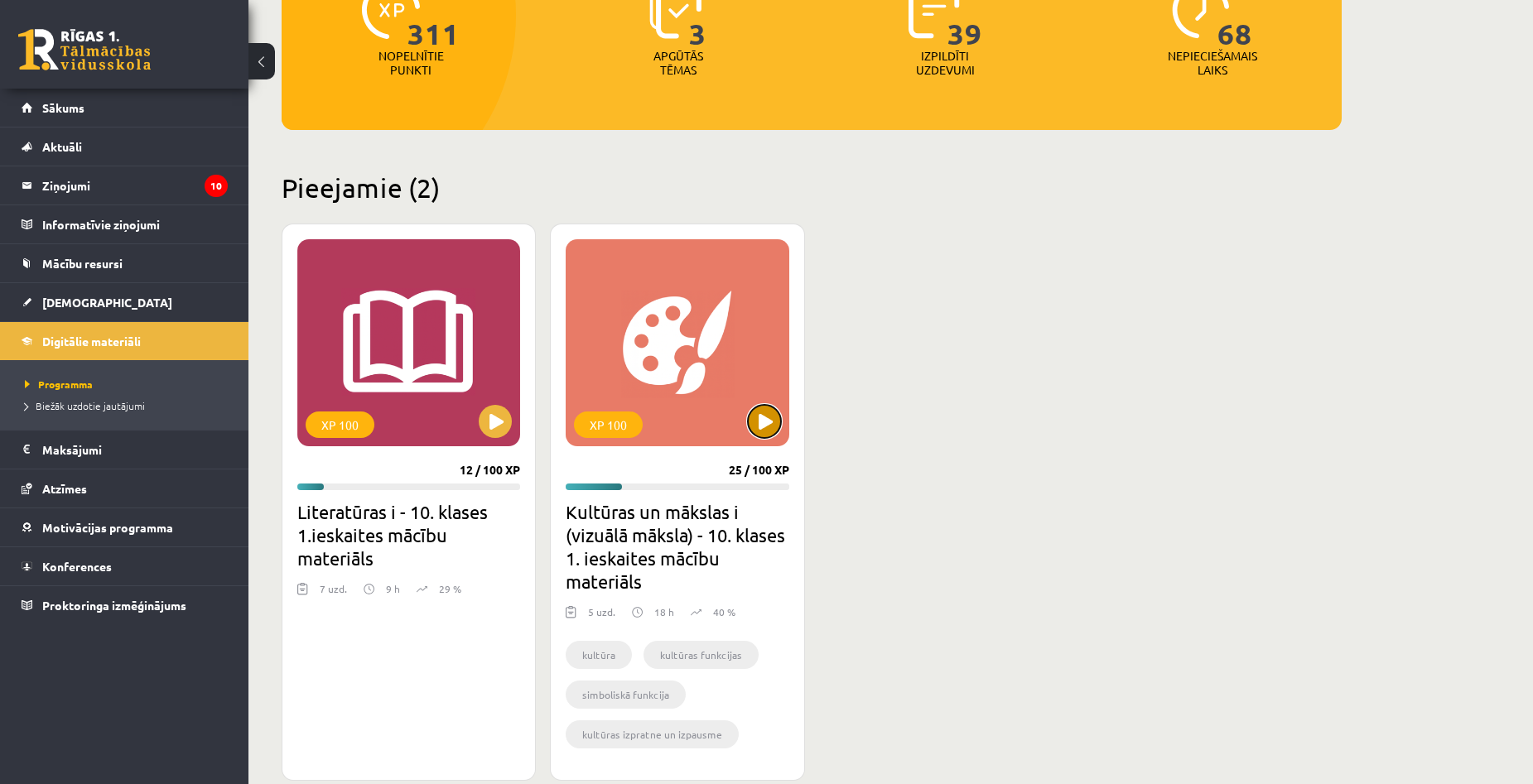
click at [764, 431] on button at bounding box center [764, 421] width 33 height 33
